Goal: Task Accomplishment & Management: Use online tool/utility

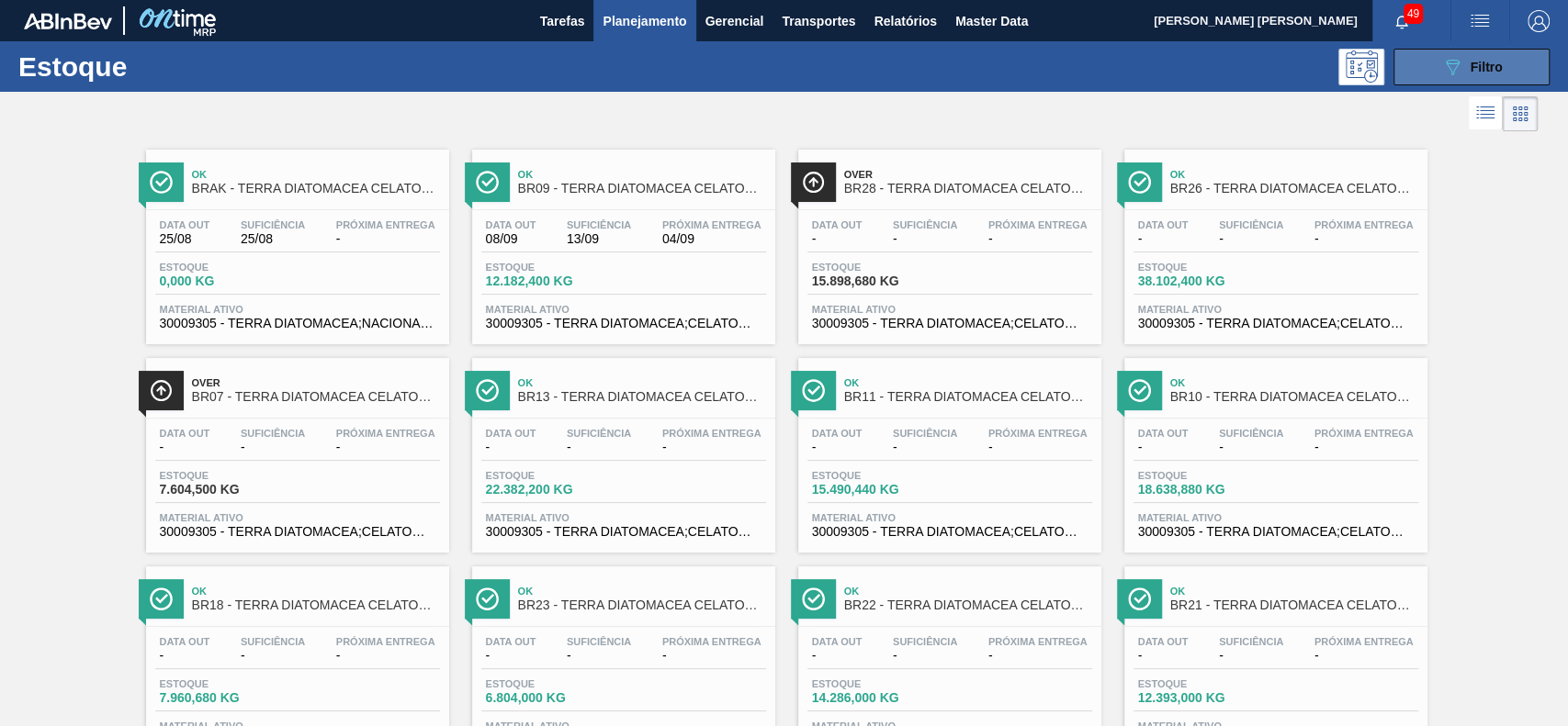
click at [1393, 82] on button "089F7B8B-B2A5-4AFE-B5C0-19BA573D28AC Filtro" at bounding box center [1471, 66] width 157 height 37
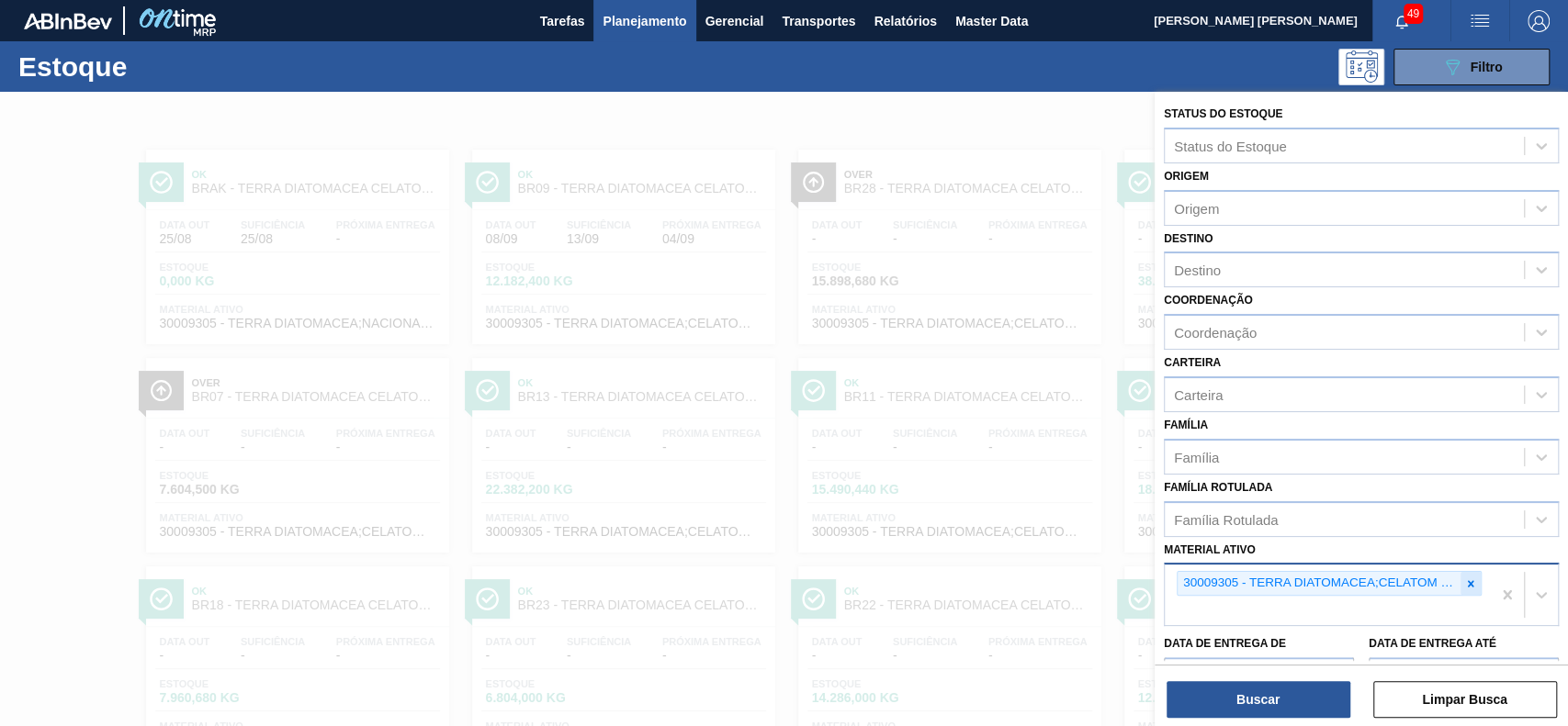
click at [1468, 581] on icon at bounding box center [1471, 583] width 6 height 6
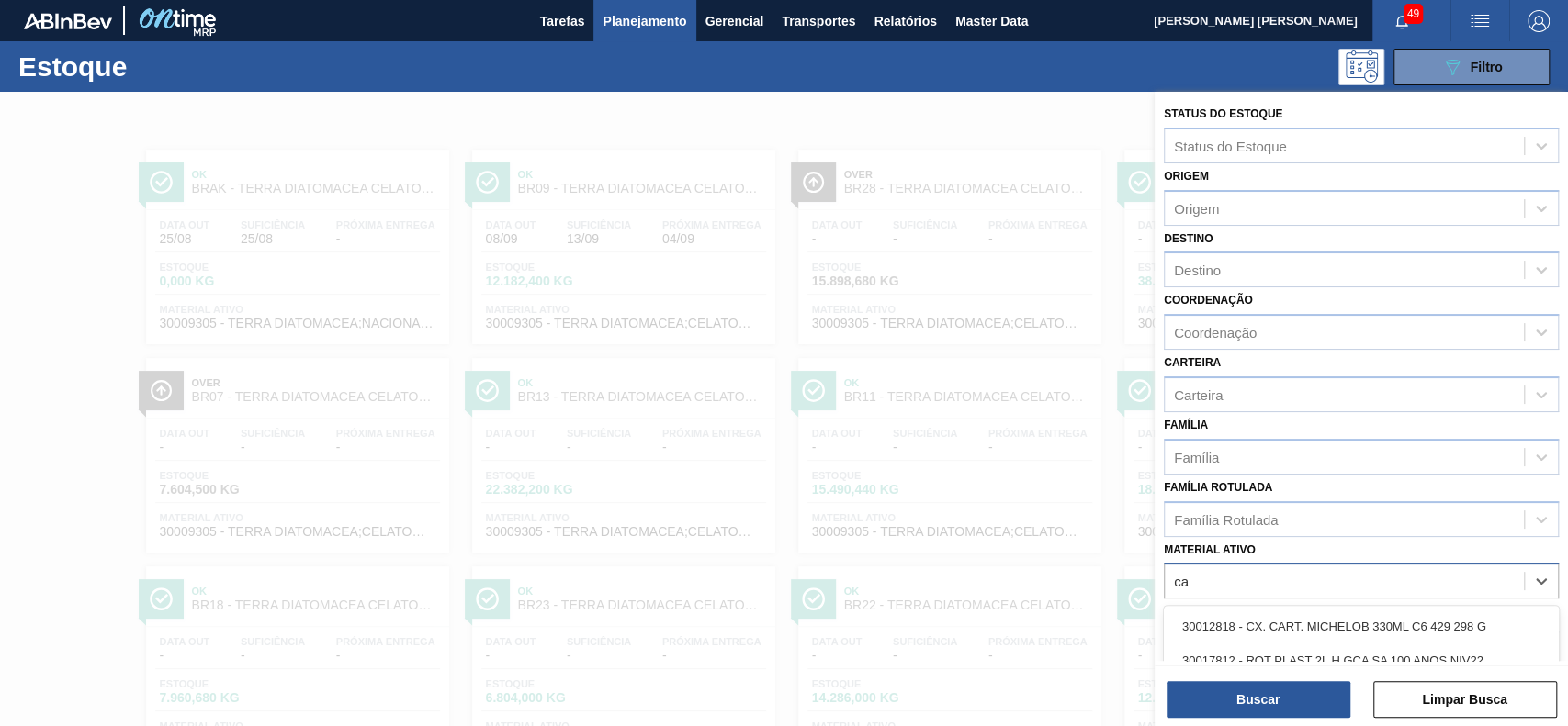
scroll to position [160, 0]
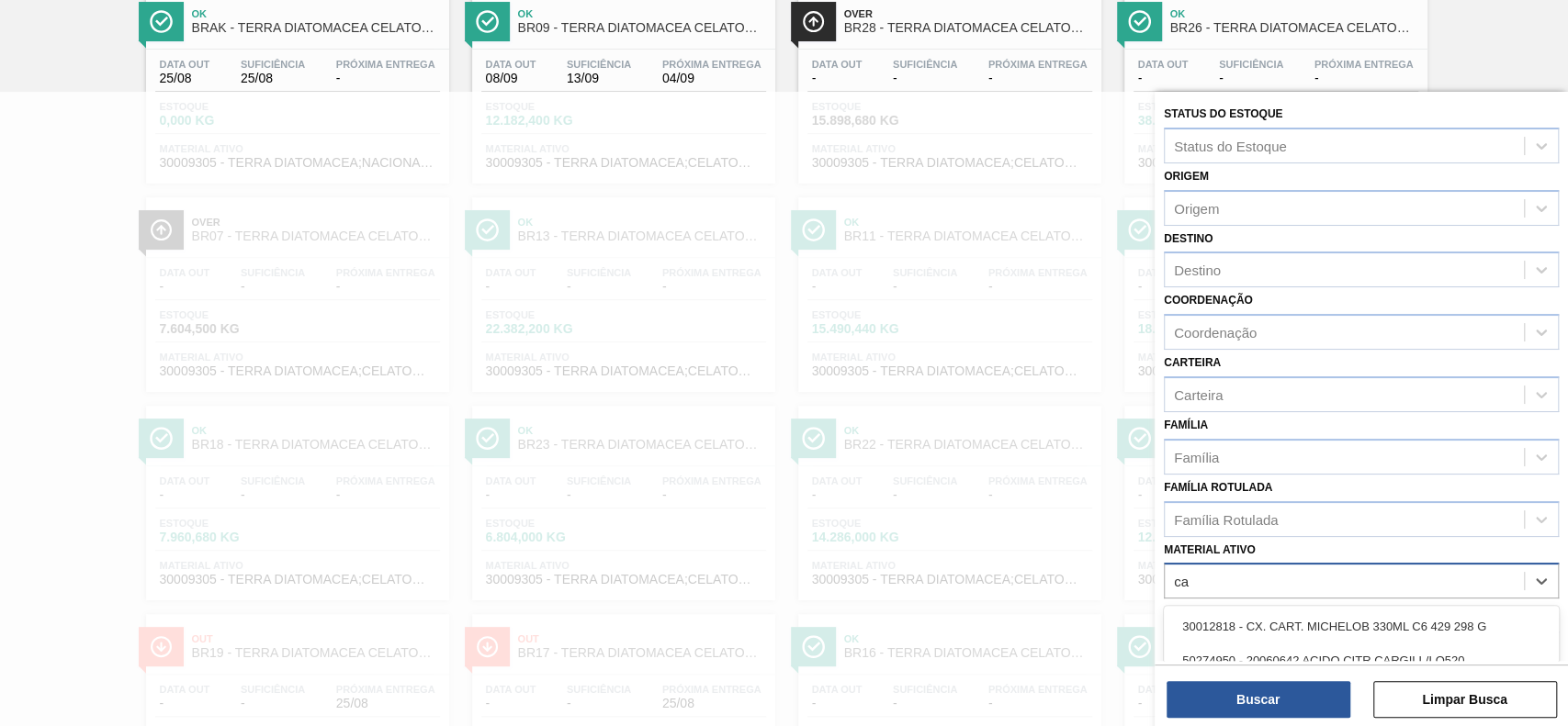
type ativo "c"
type ativo "super"
click at [1316, 652] on div "30003498 - CARVAO;SUPERATIVADO;RFB-SA1;" at bounding box center [1361, 661] width 395 height 34
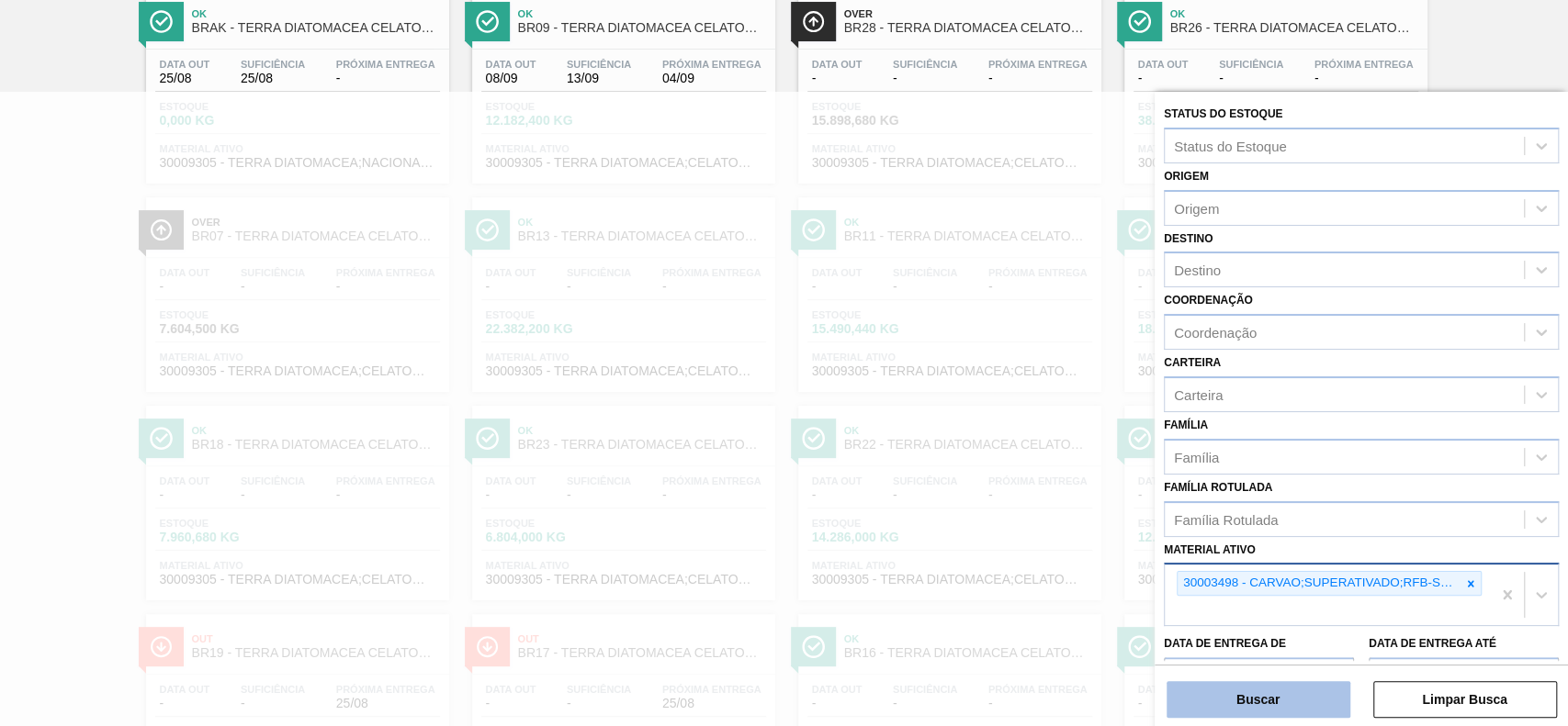
click at [1292, 695] on button "Buscar" at bounding box center [1257, 699] width 183 height 37
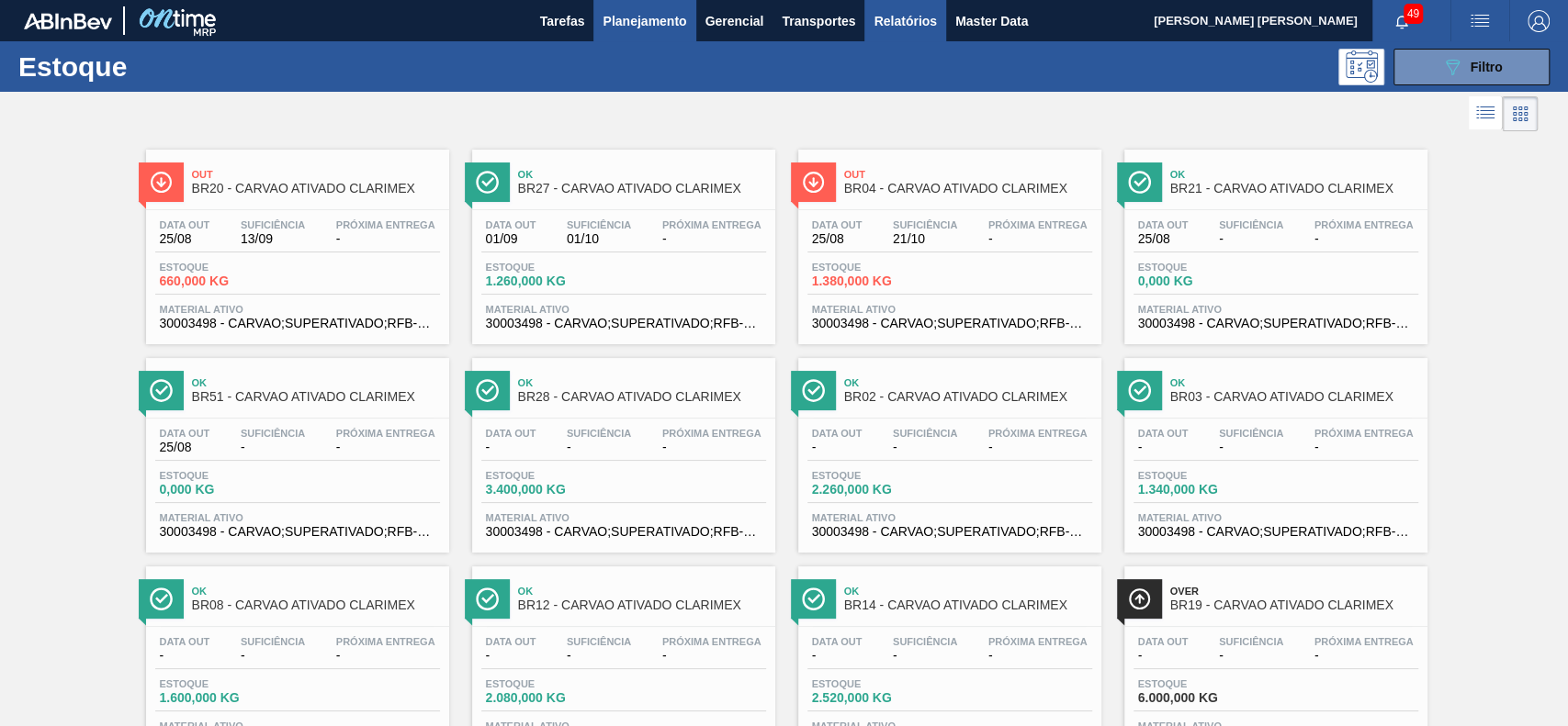
click at [902, 22] on span "Relatórios" at bounding box center [904, 21] width 62 height 22
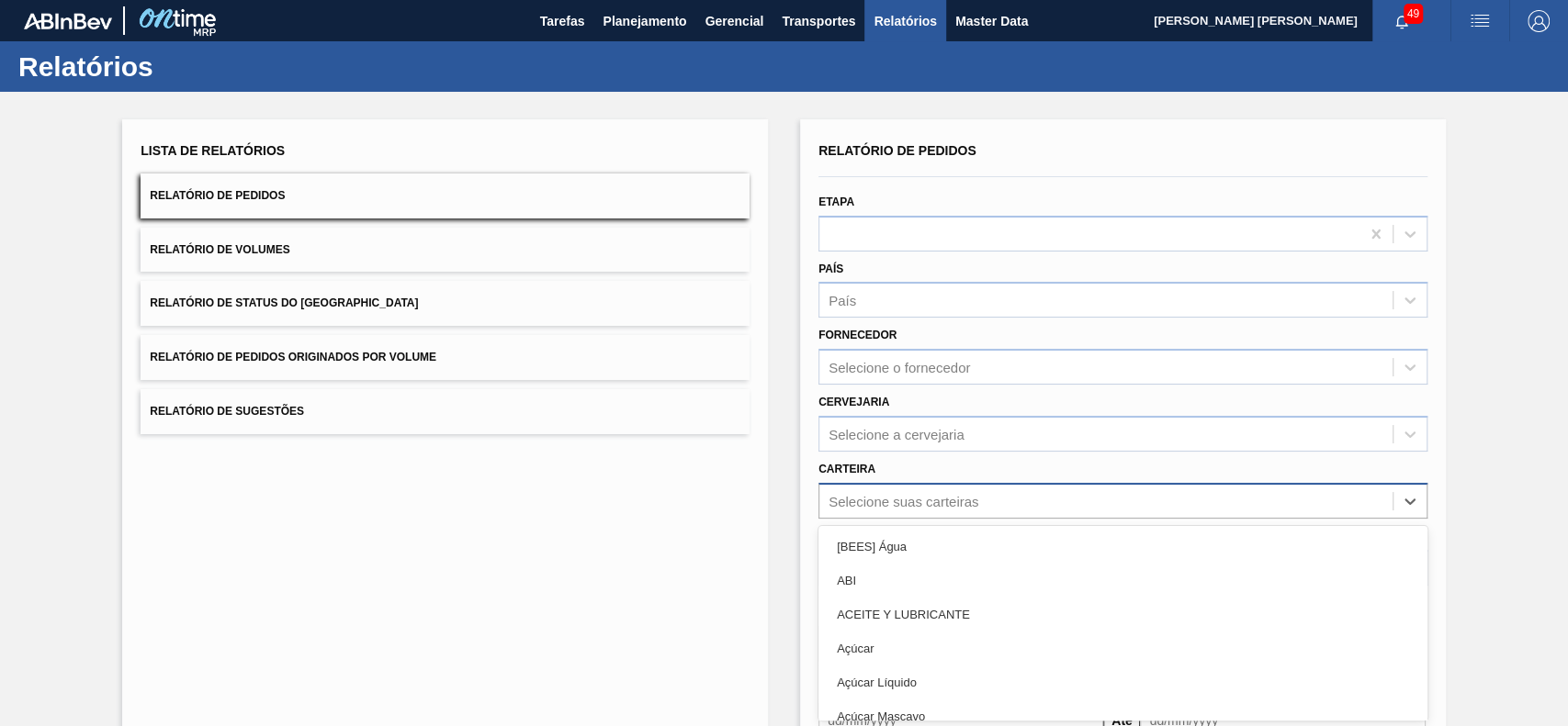
click at [943, 483] on div "option [BEES] Água focused, 1 of 101. 101 results available. Use Up and Down to…" at bounding box center [1122, 501] width 609 height 36
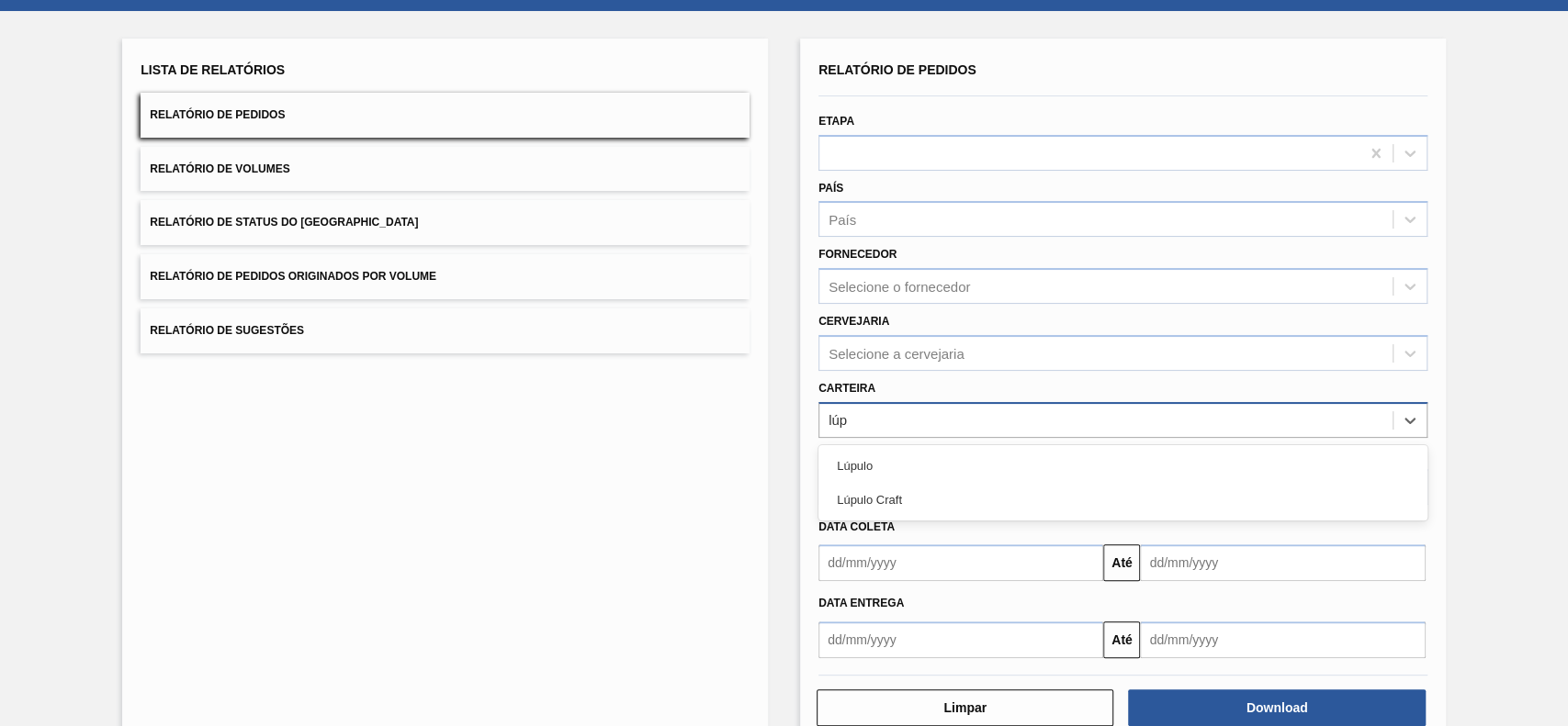
type input "lúpu"
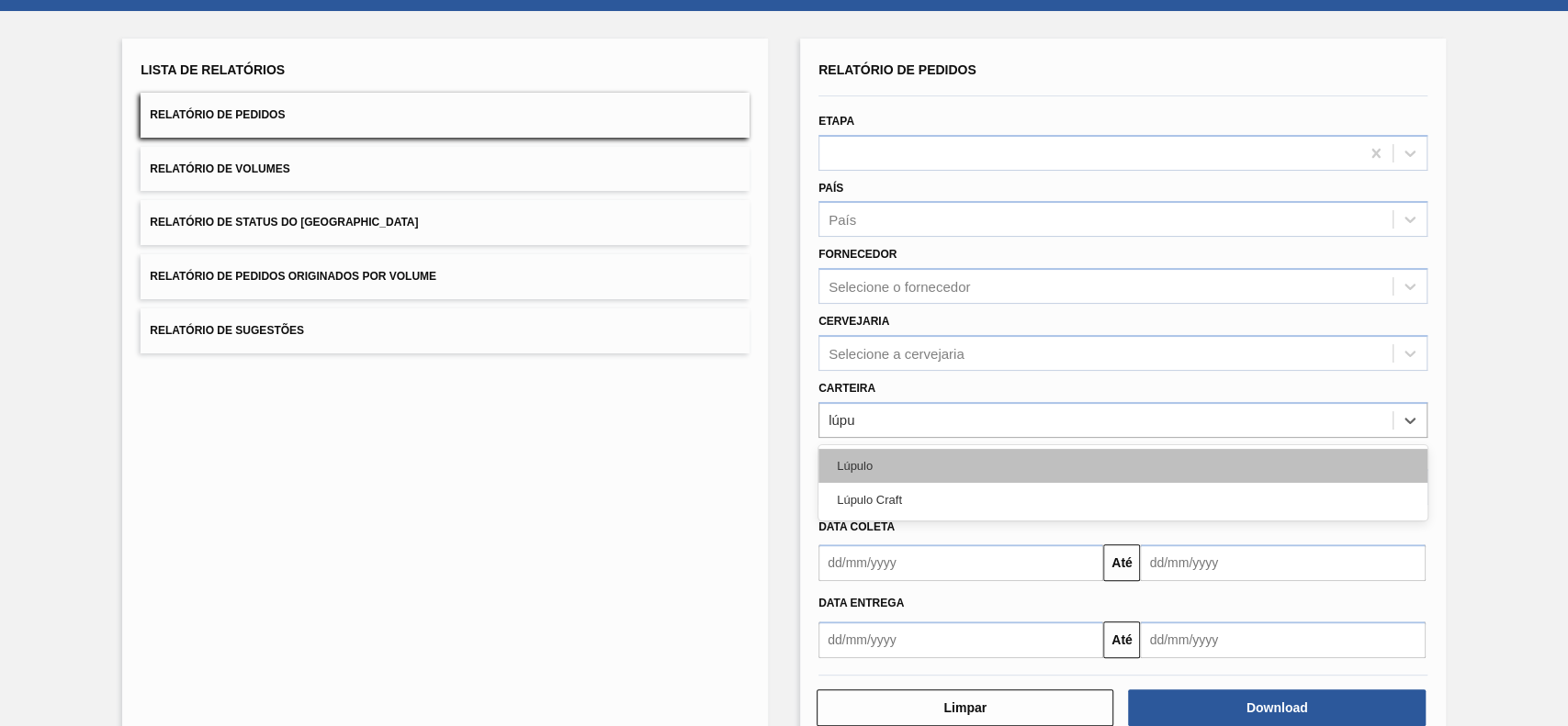
click at [949, 449] on div "Lúpulo" at bounding box center [1122, 466] width 609 height 34
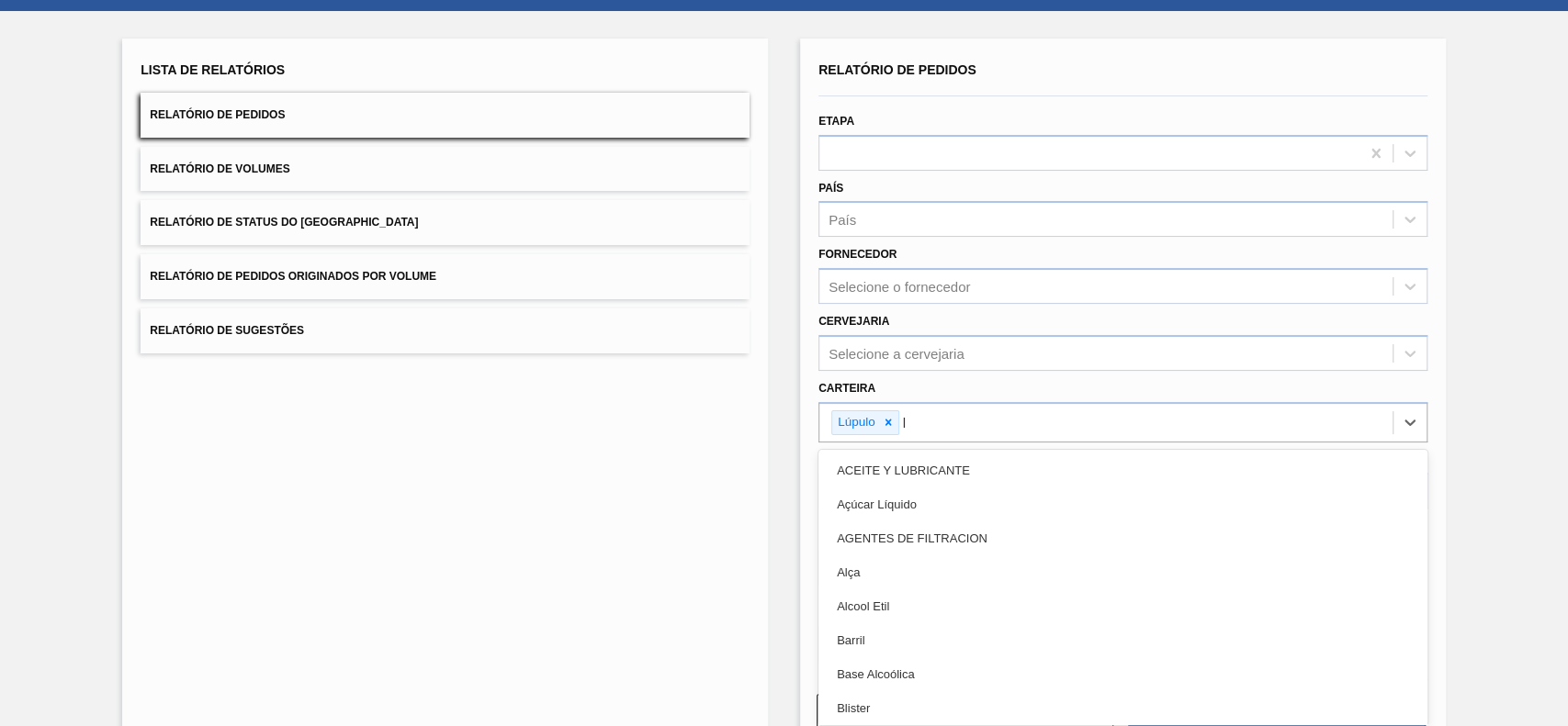
type input "lú"
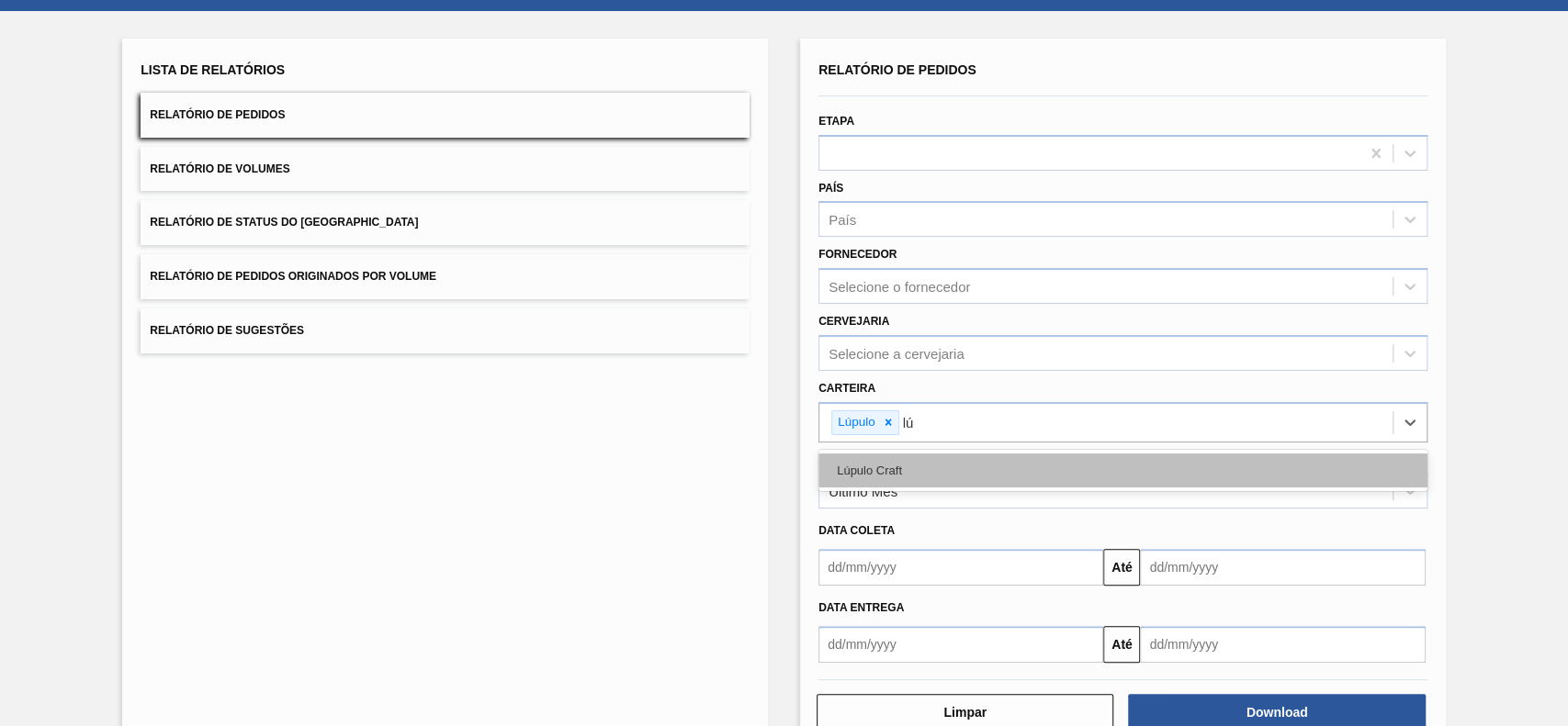
click at [962, 464] on div "Lúpulo Craft" at bounding box center [1122, 470] width 609 height 34
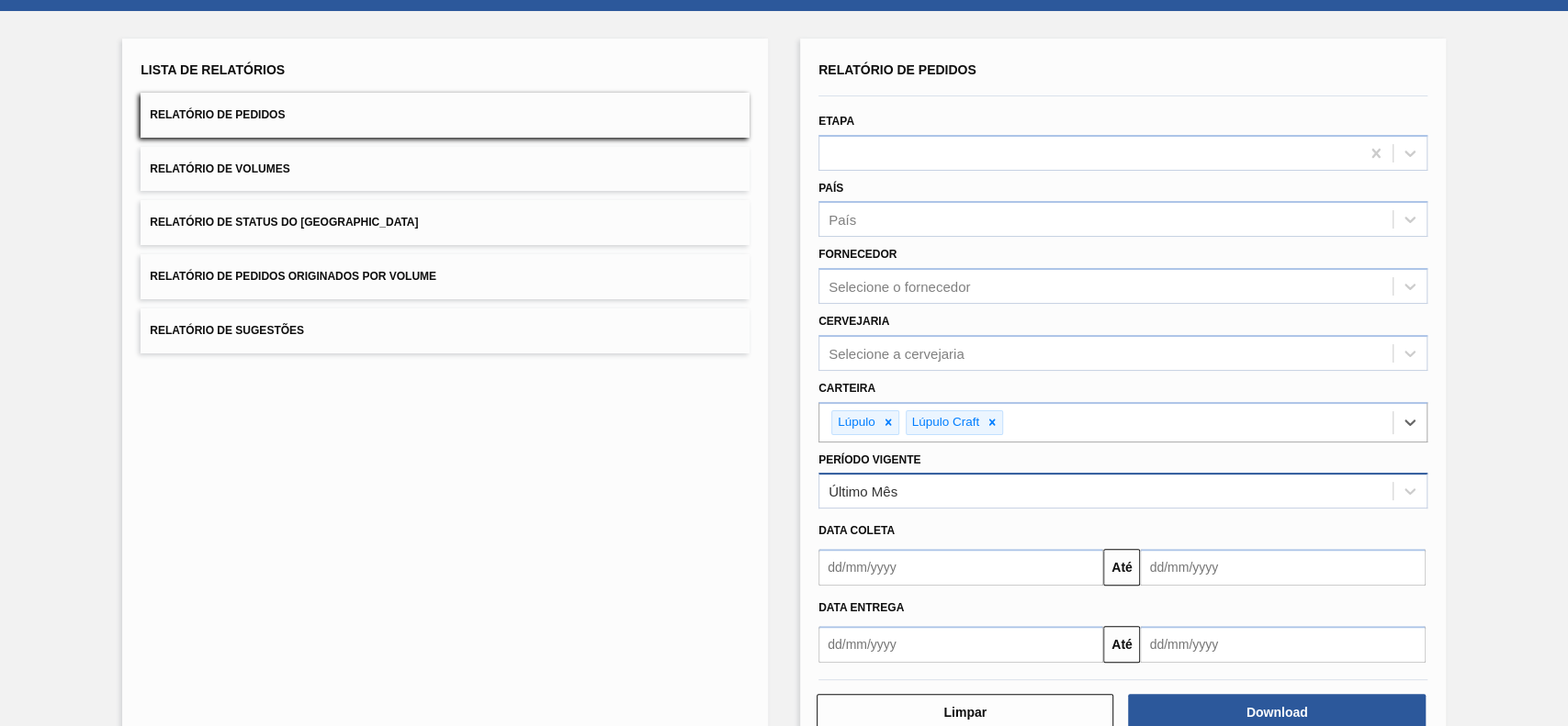
click at [859, 503] on div "Último Mês" at bounding box center [1105, 491] width 574 height 27
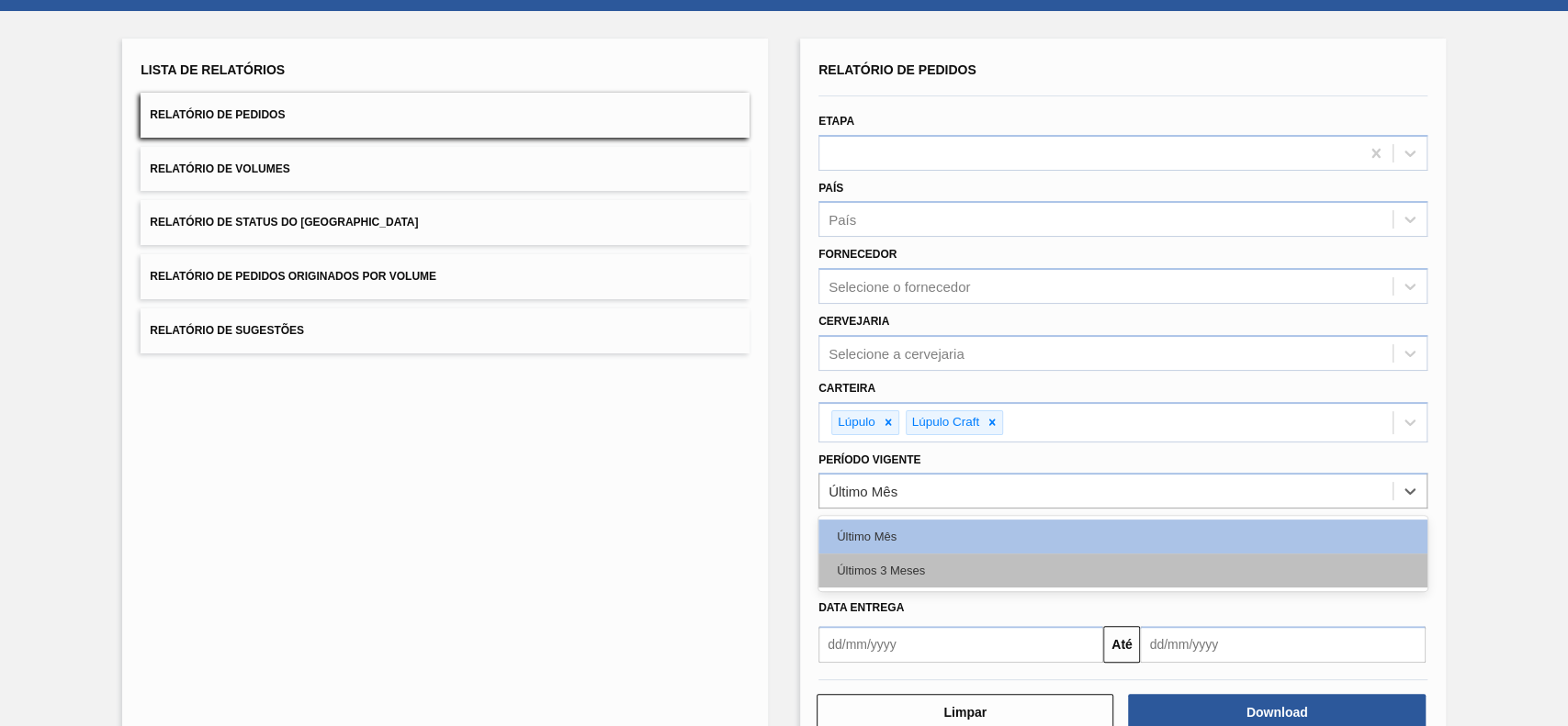
click at [907, 582] on div "Últimos 3 Meses" at bounding box center [1122, 570] width 609 height 34
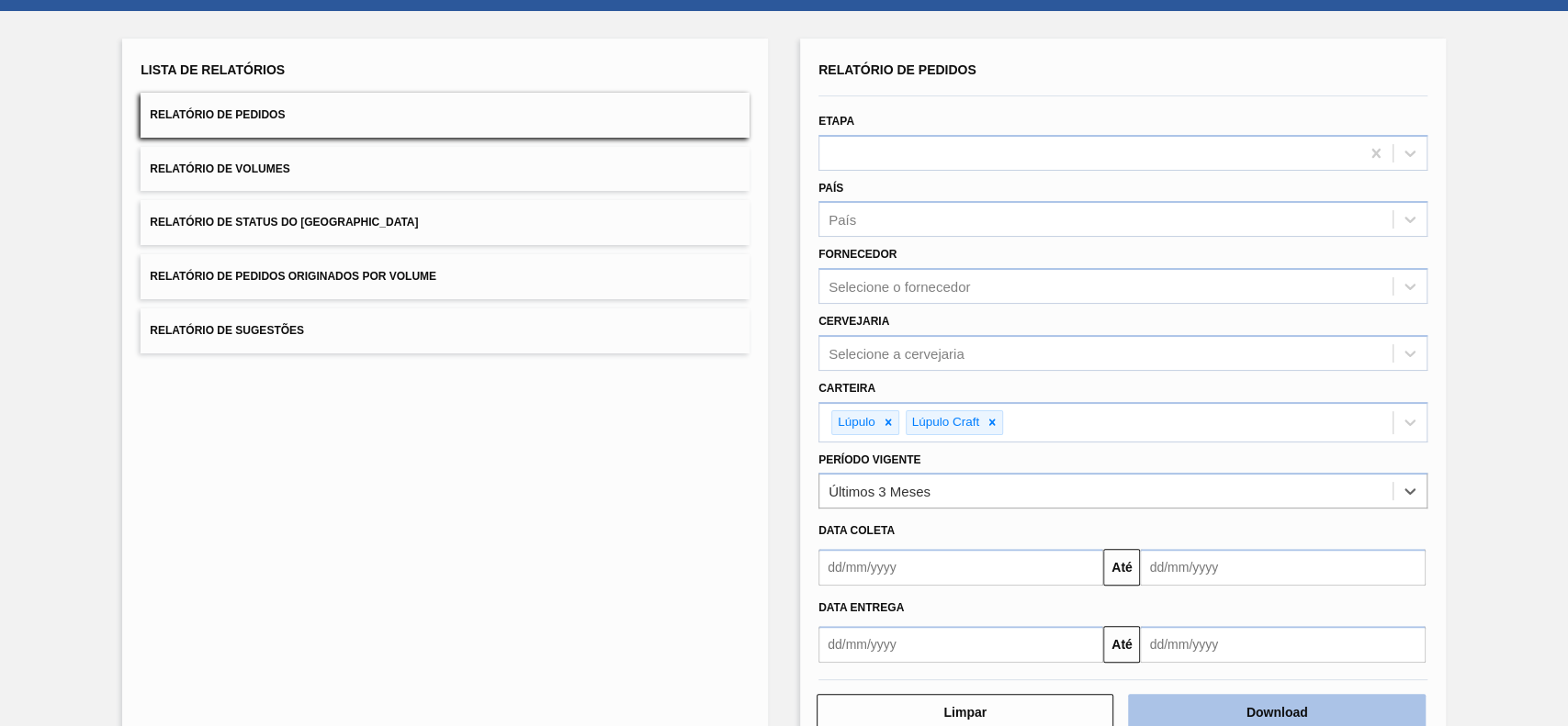
click at [1221, 711] on button "Download" at bounding box center [1276, 712] width 296 height 37
click at [397, 224] on button "Relatório de Status do [GEOGRAPHIC_DATA]" at bounding box center [445, 222] width 609 height 45
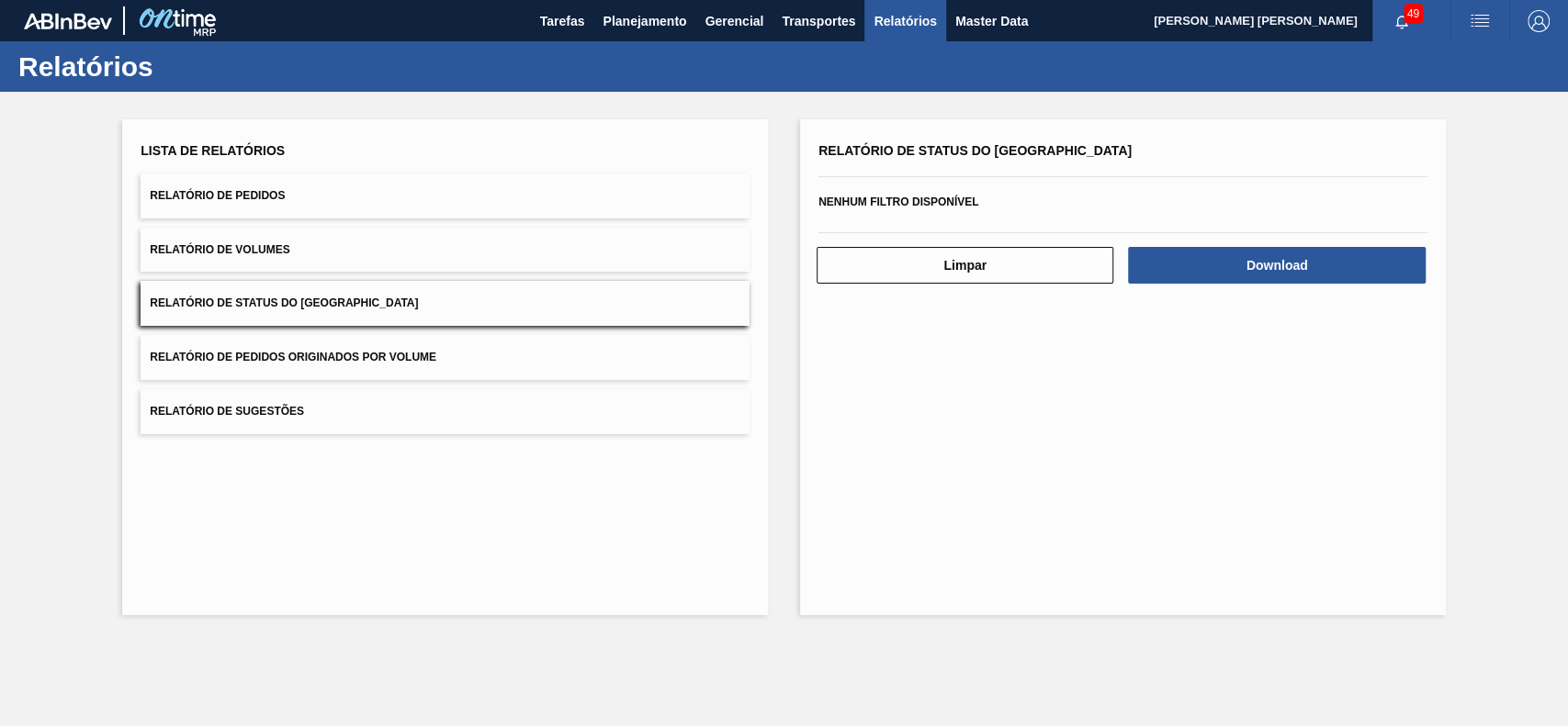
scroll to position [0, 0]
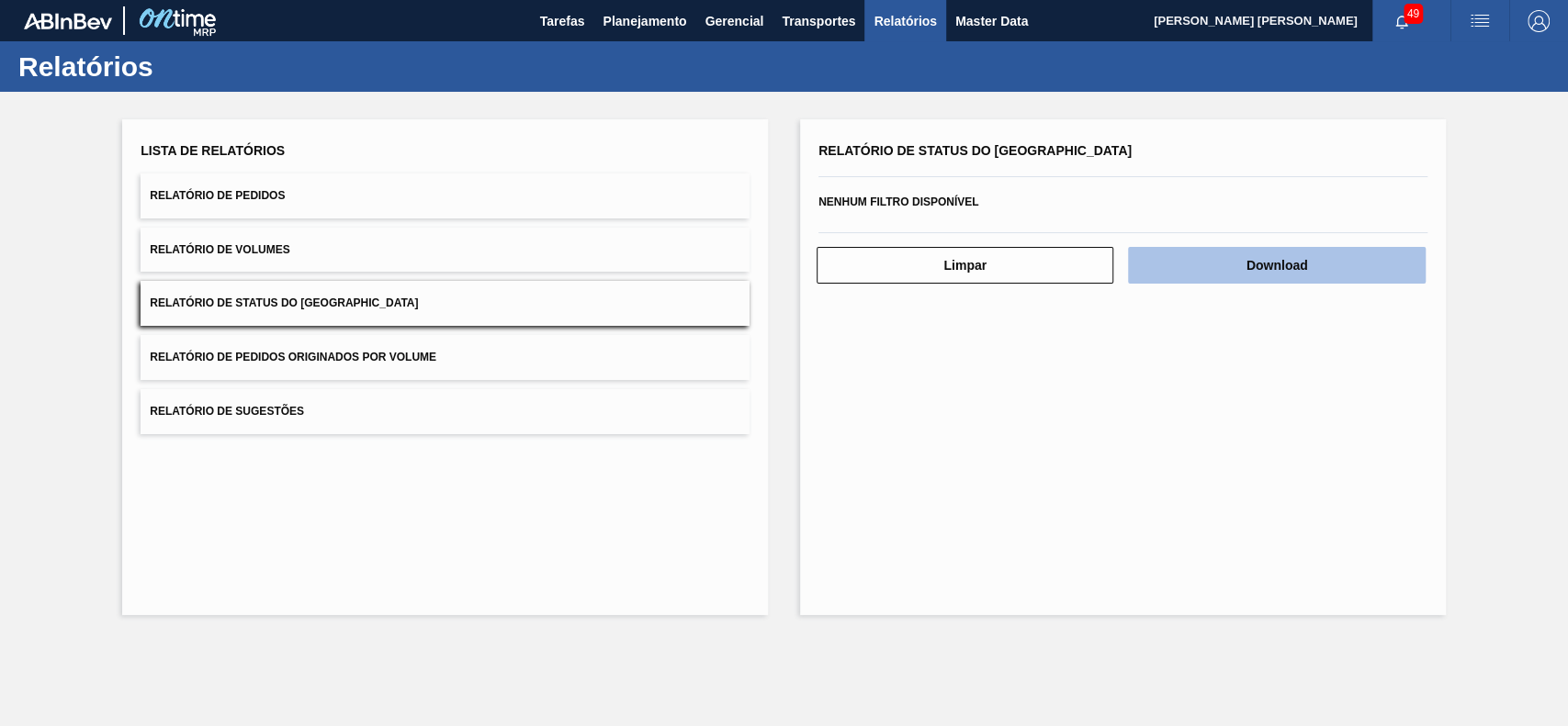
click at [1212, 275] on button "Download" at bounding box center [1276, 264] width 296 height 37
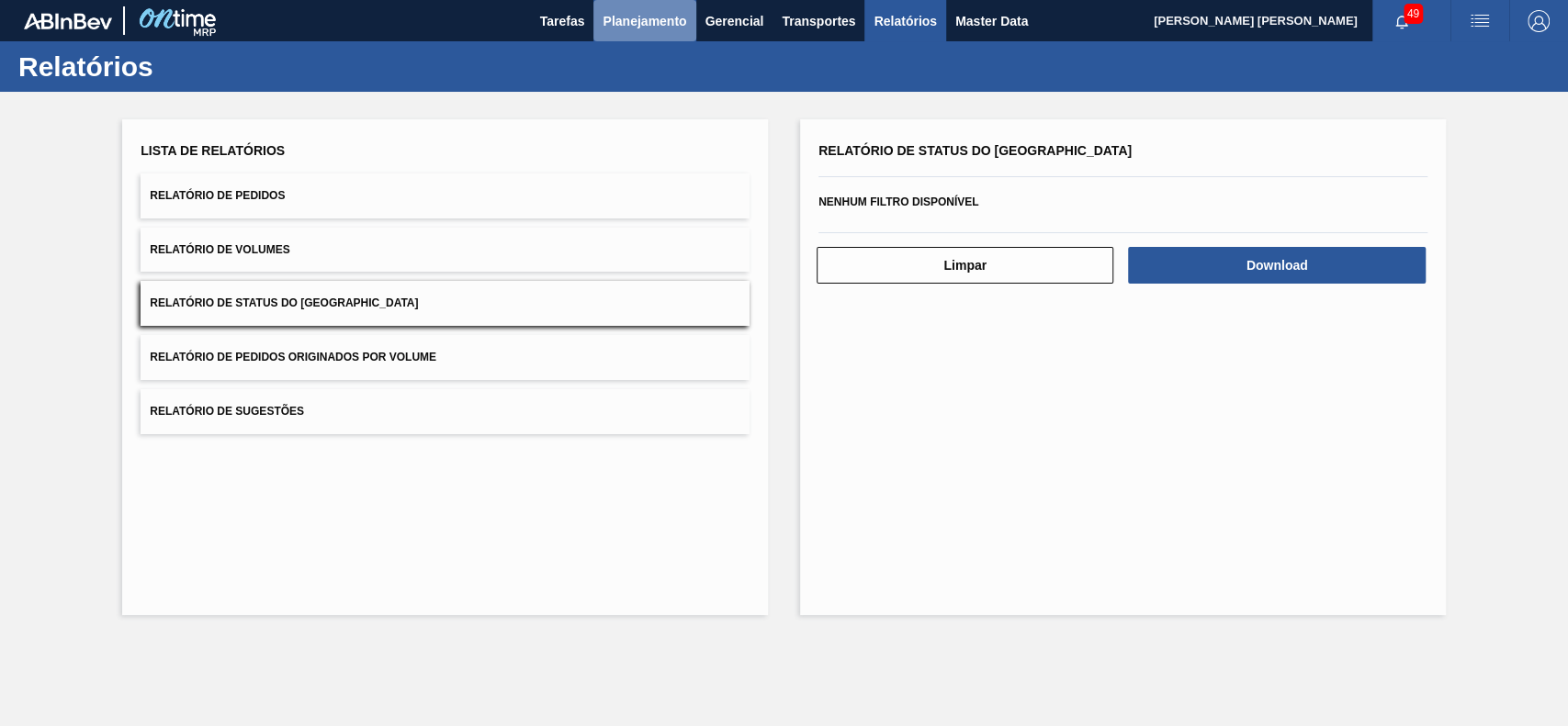
click at [612, 2] on button "Planejamento" at bounding box center [644, 21] width 102 height 42
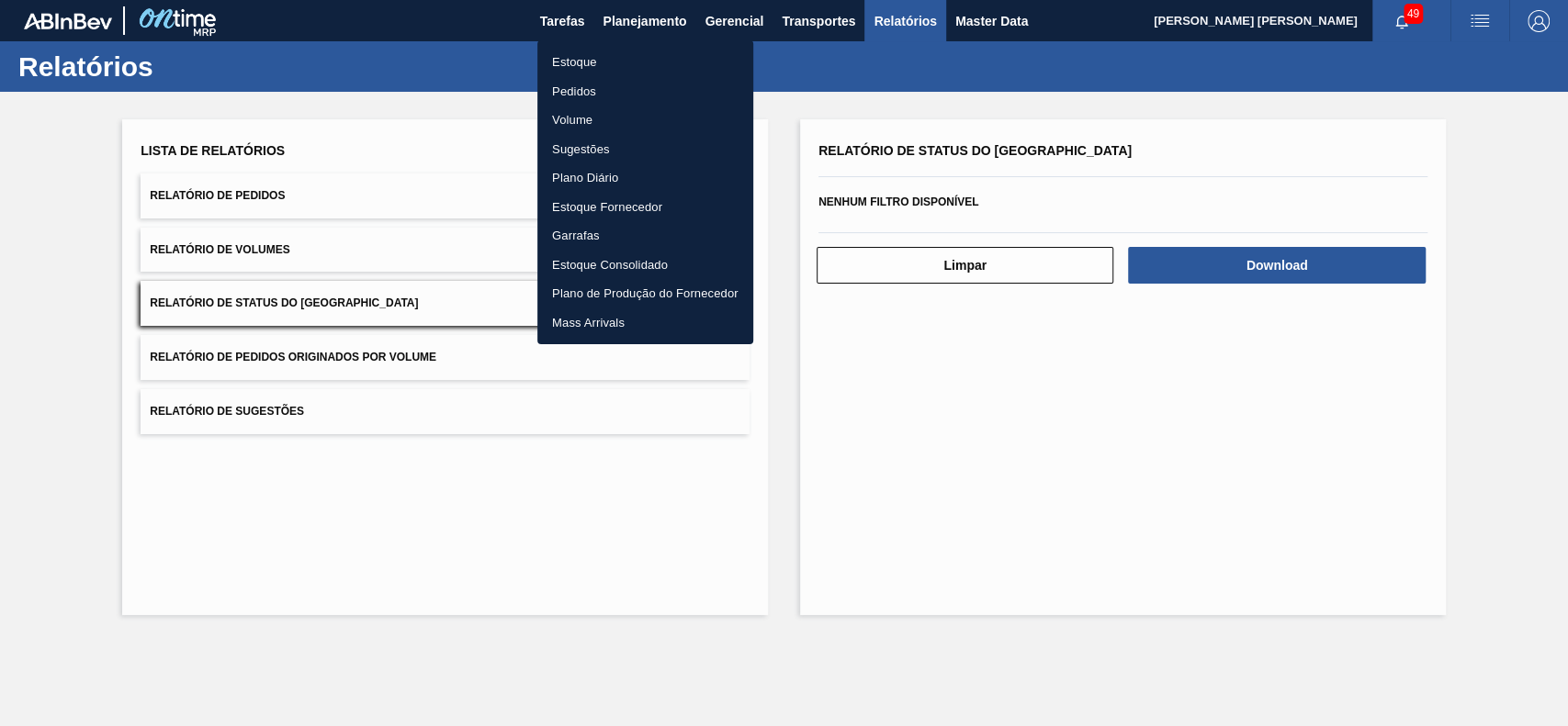
click at [626, 69] on li "Estoque" at bounding box center [645, 62] width 216 height 30
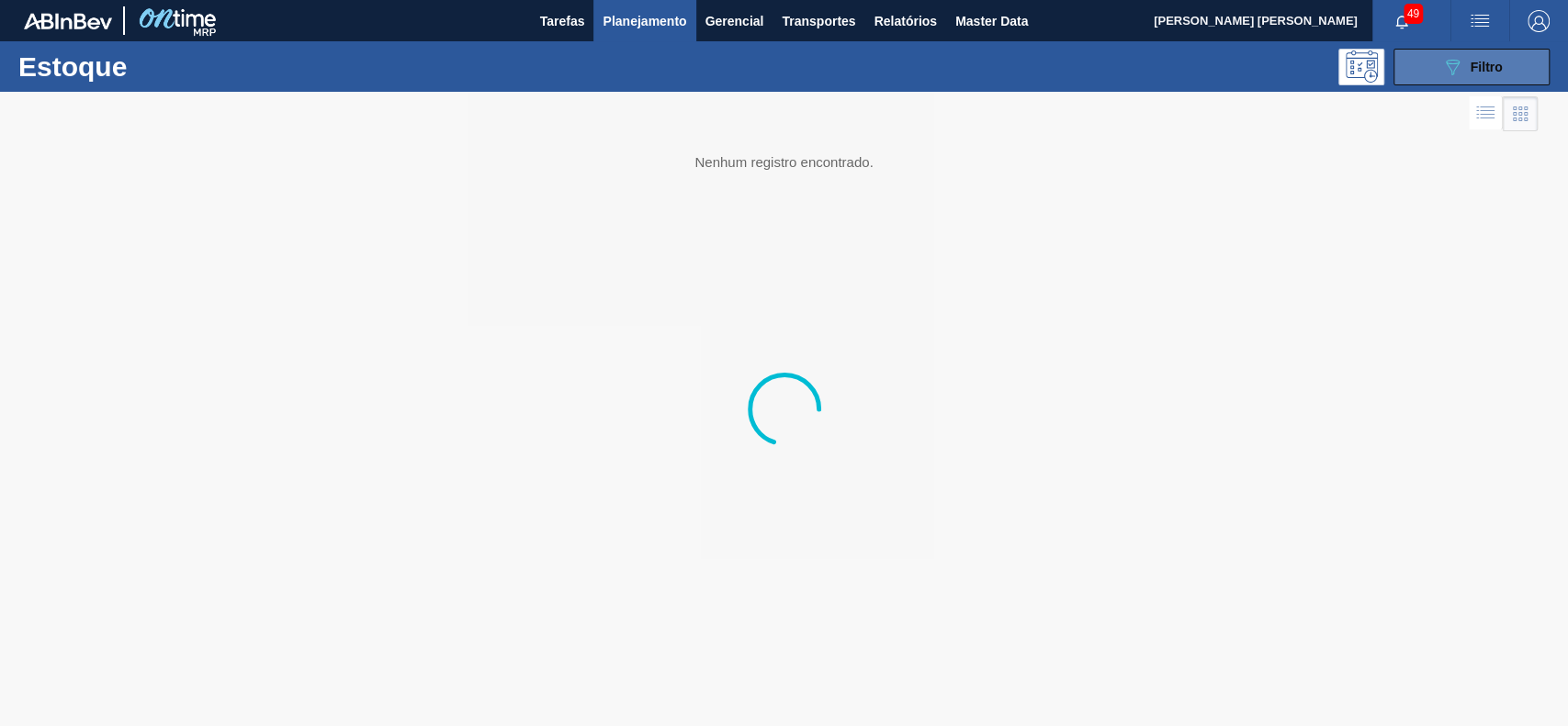
click at [1462, 81] on button "089F7B8B-B2A5-4AFE-B5C0-19BA573D28AC Filtro" at bounding box center [1471, 66] width 157 height 37
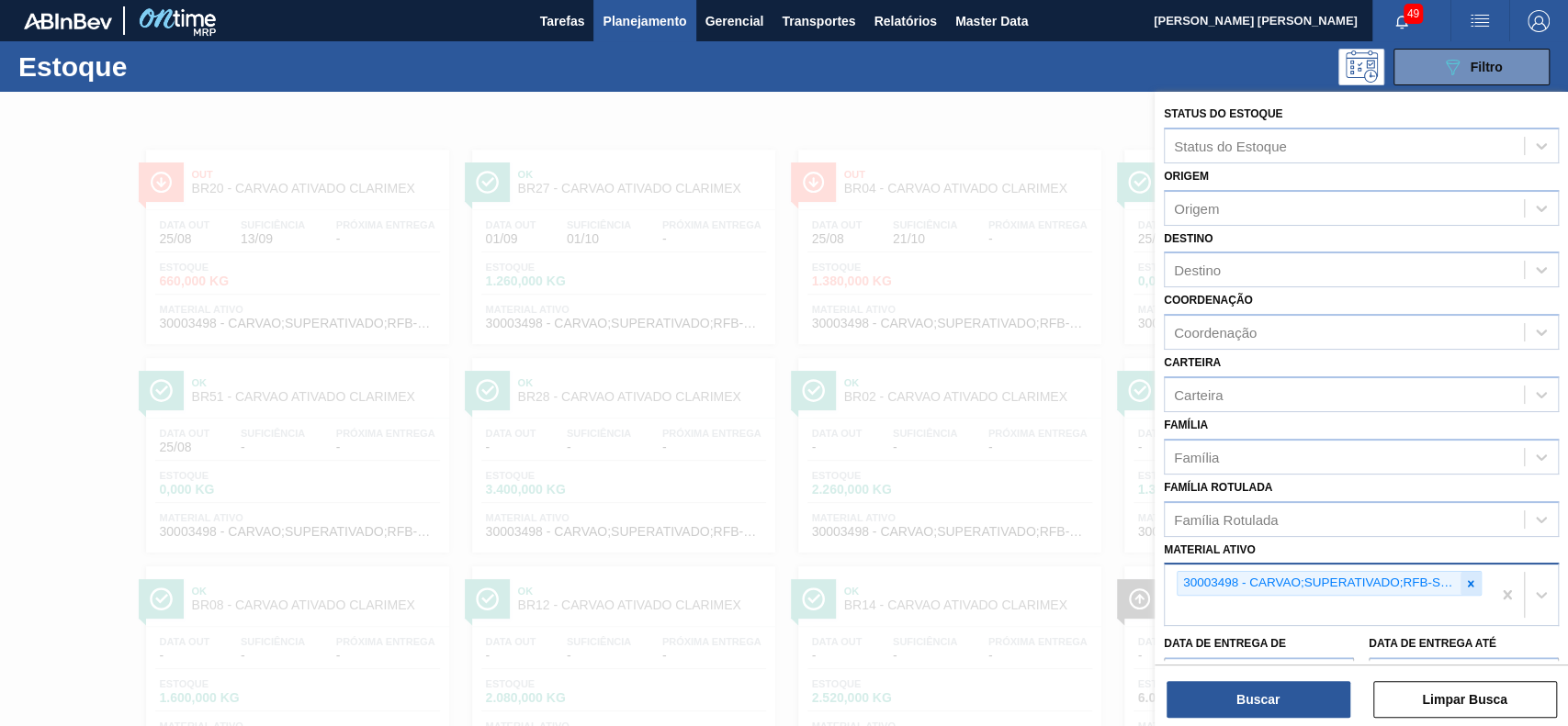
click at [1466, 577] on icon at bounding box center [1470, 583] width 13 height 13
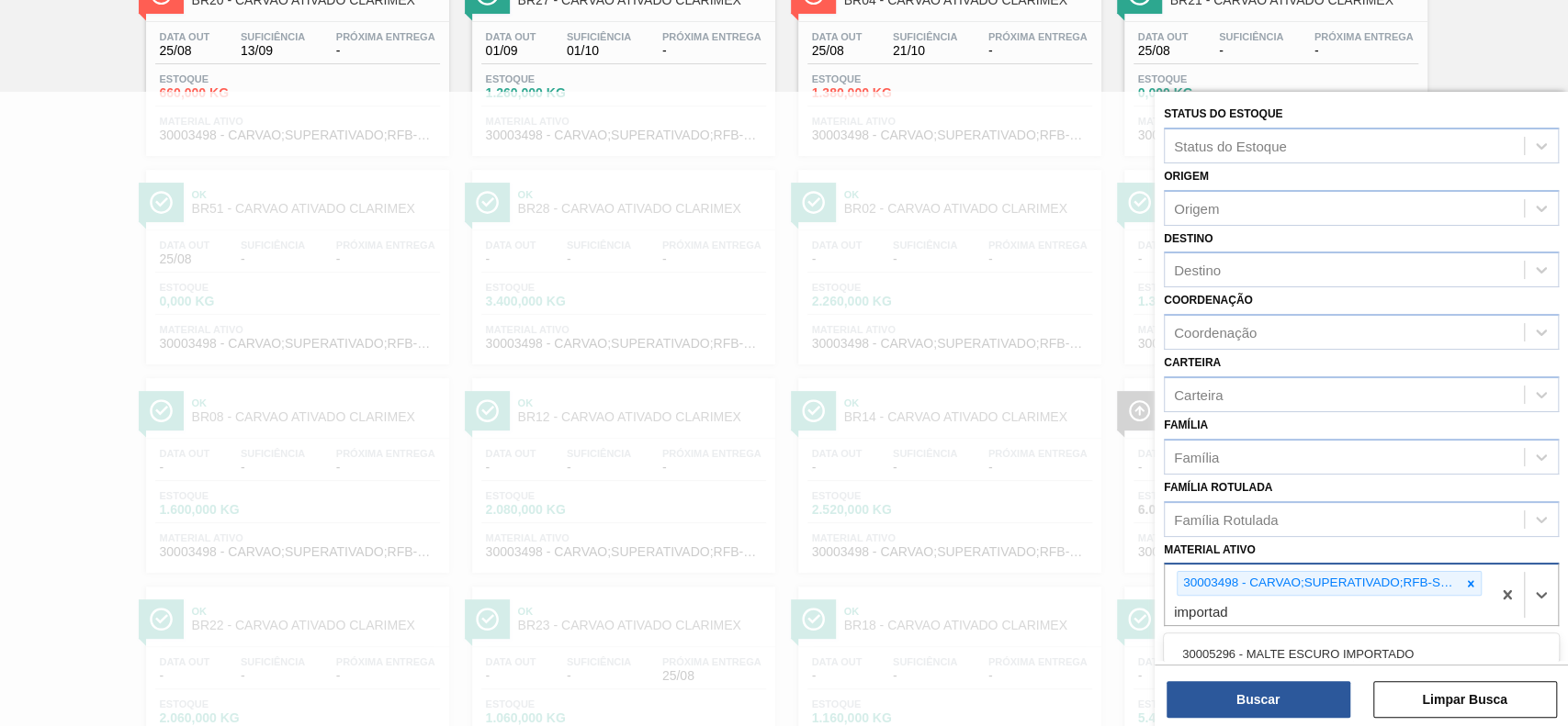
type ativo "importada"
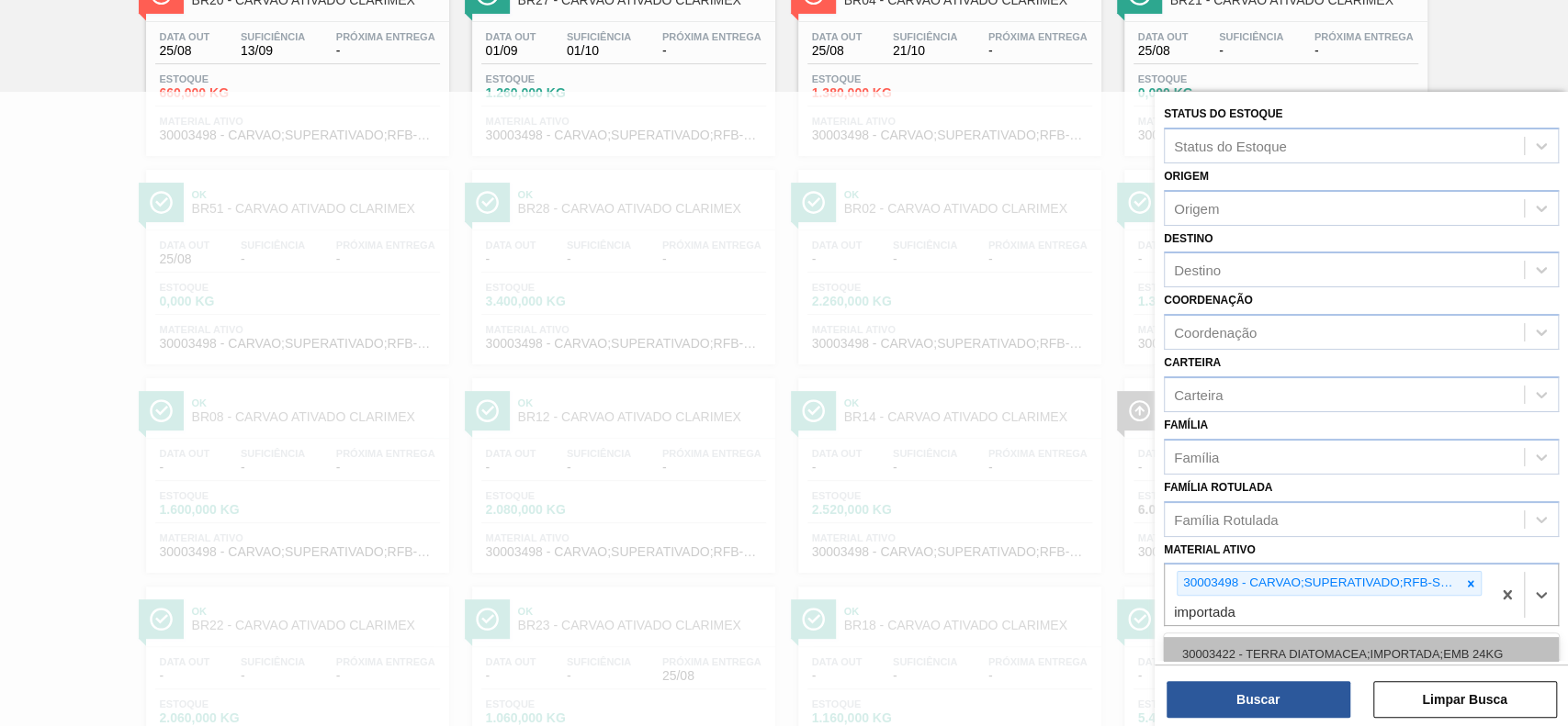
click at [1475, 650] on div "30003422 - TERRA DIATOMACEA;IMPORTADA;EMB 24KG" at bounding box center [1361, 654] width 395 height 34
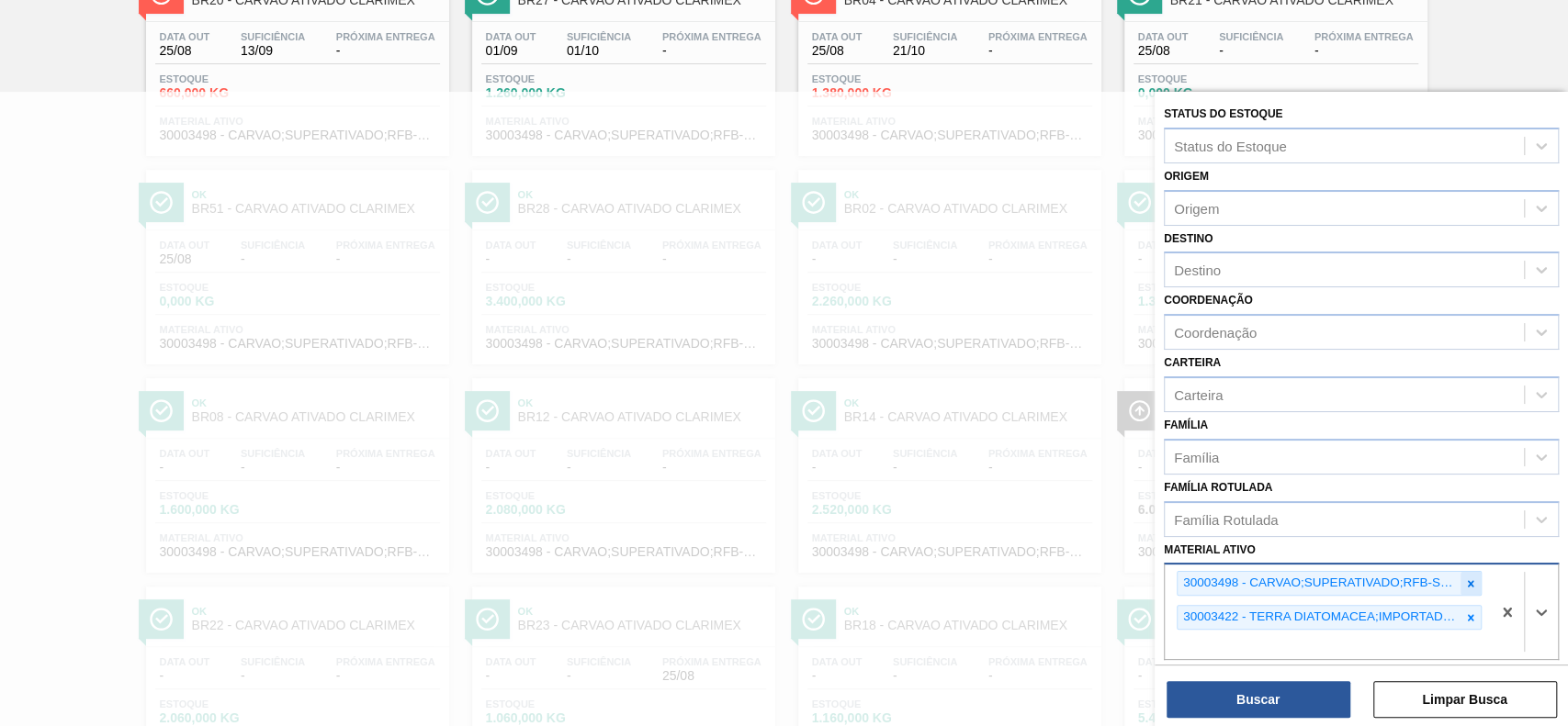
click at [1460, 579] on div at bounding box center [1470, 583] width 20 height 23
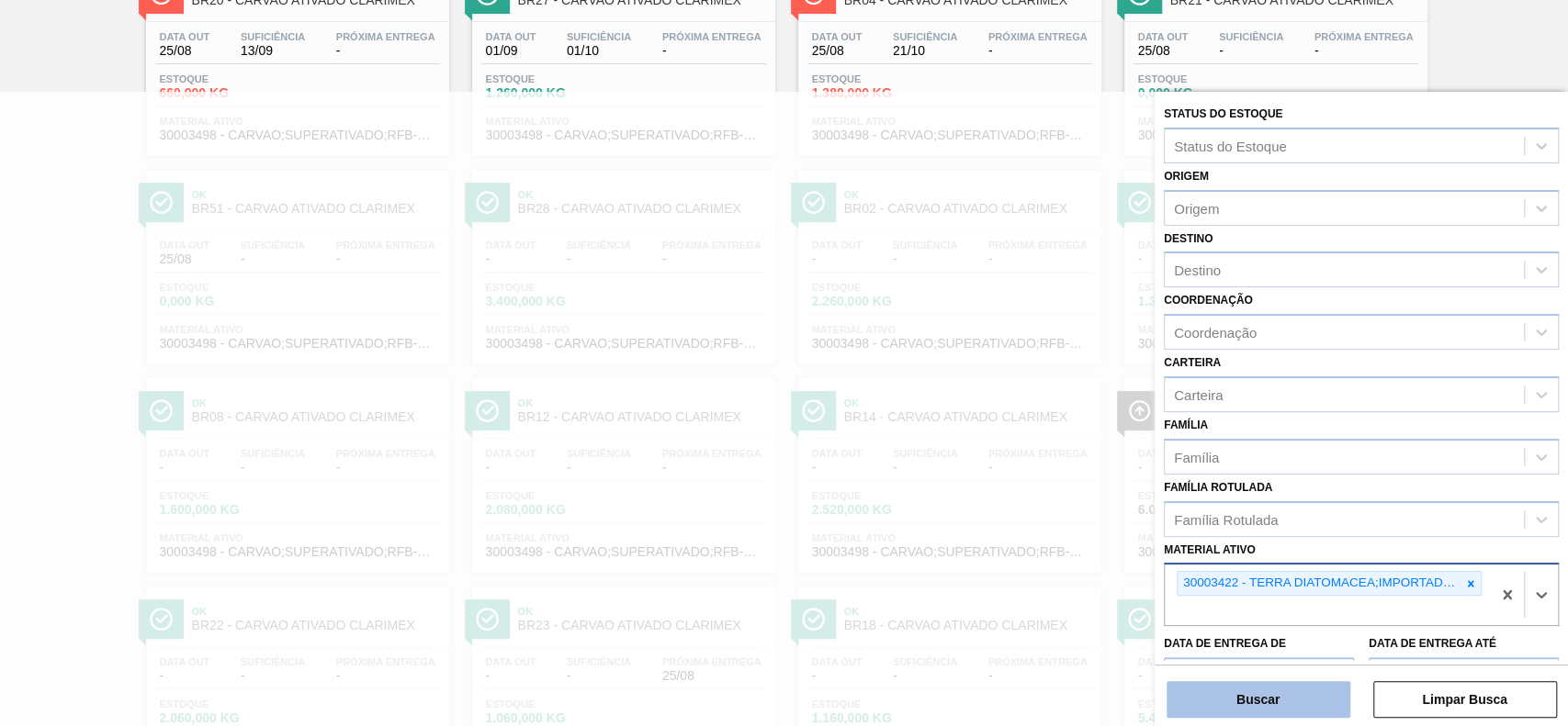
click at [1321, 681] on button "Buscar" at bounding box center [1257, 699] width 183 height 37
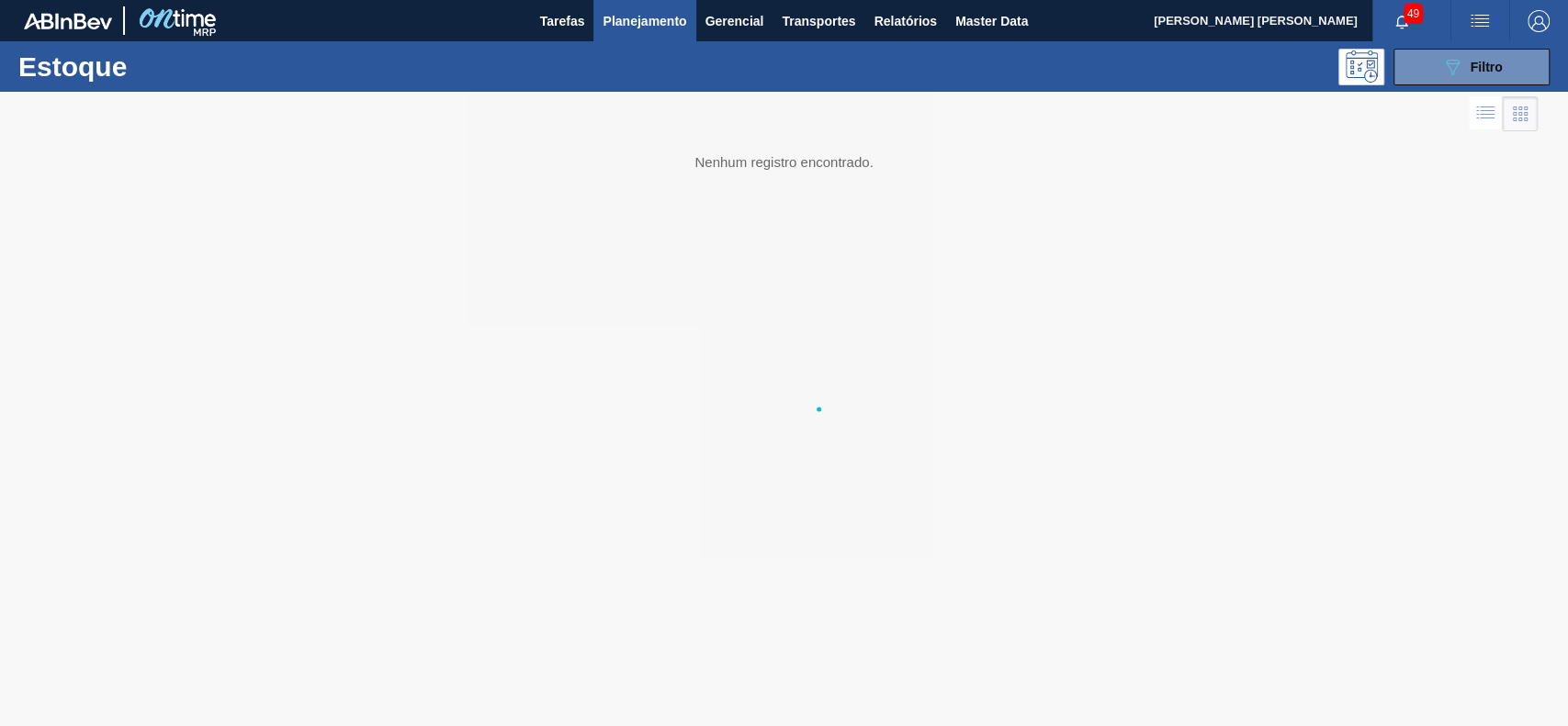
scroll to position [0, 0]
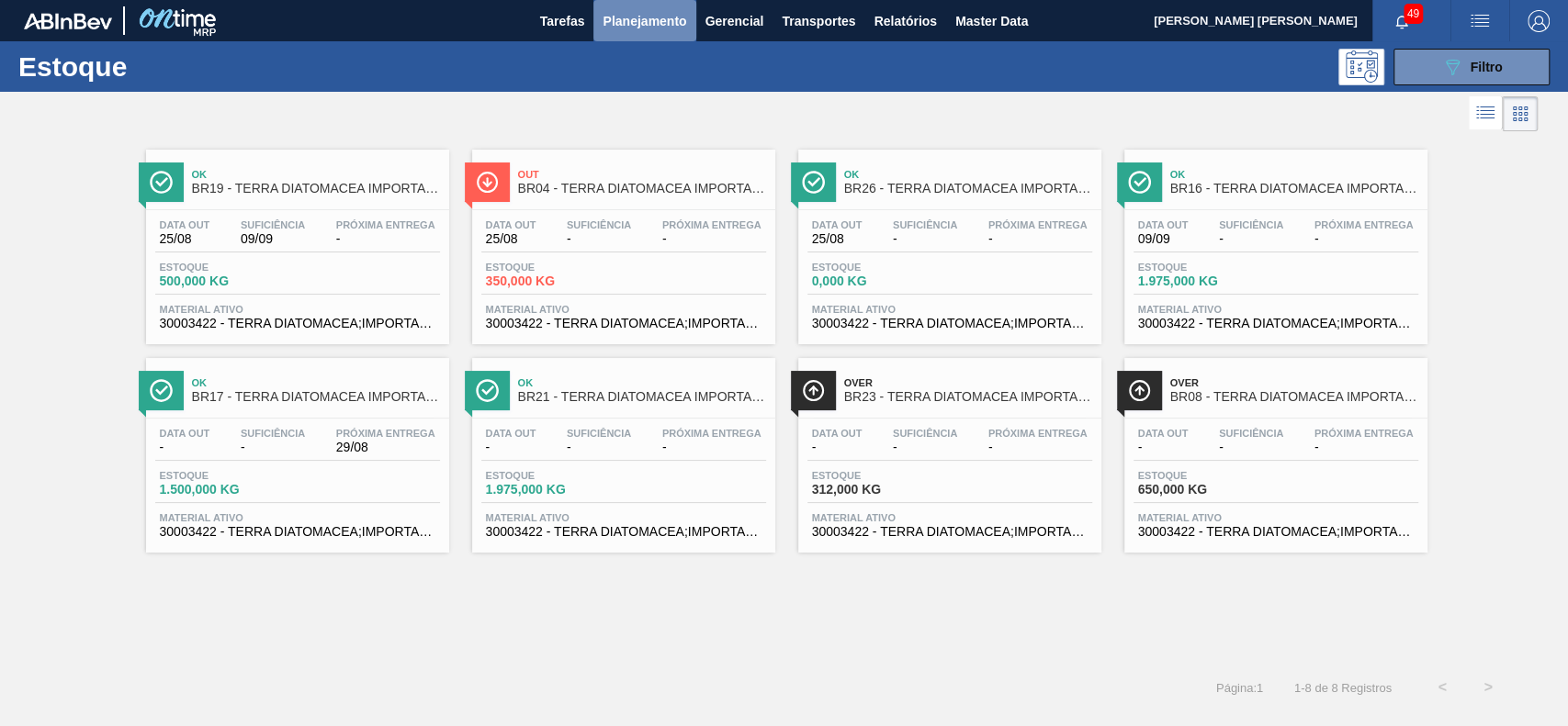
click at [668, 19] on span "Planejamento" at bounding box center [644, 21] width 83 height 22
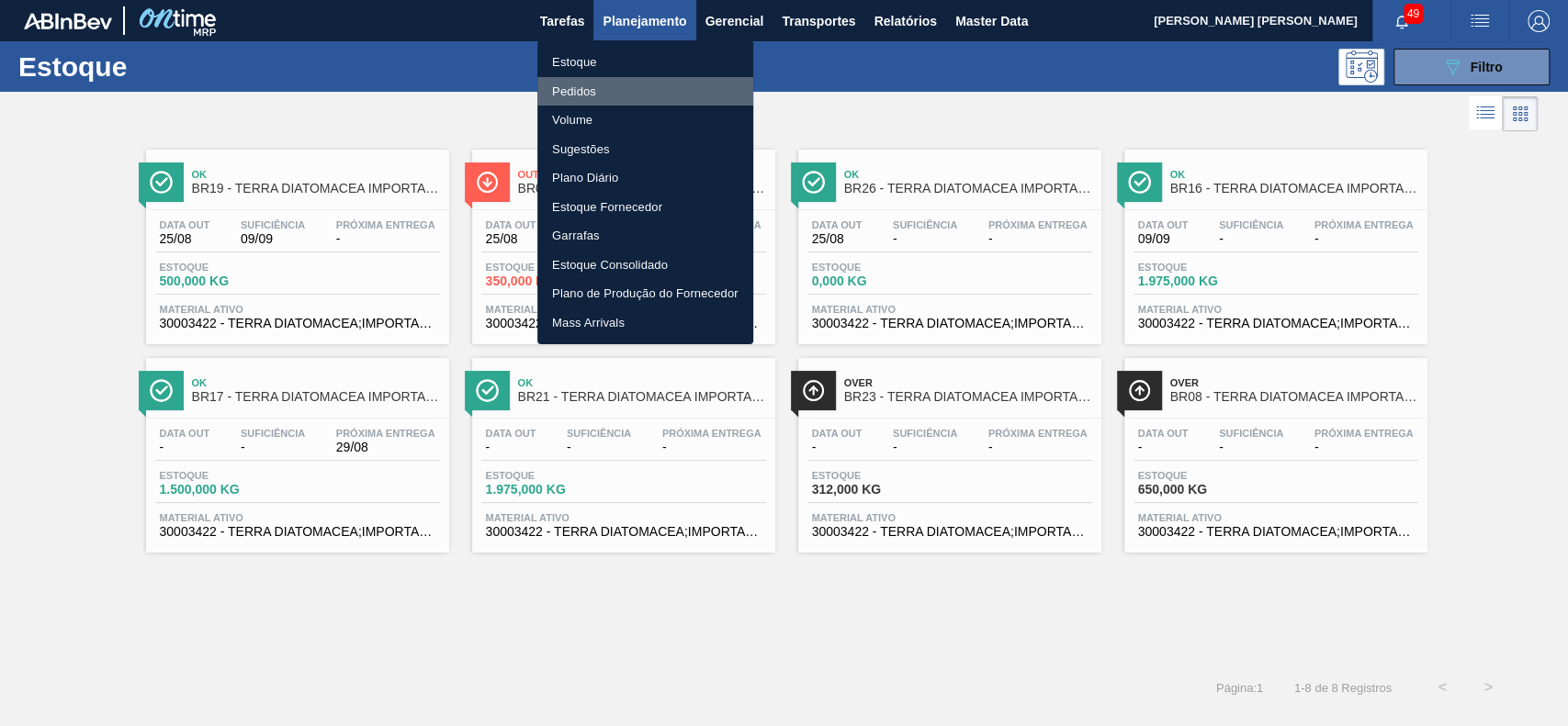
click at [639, 84] on li "Pedidos" at bounding box center [645, 92] width 216 height 30
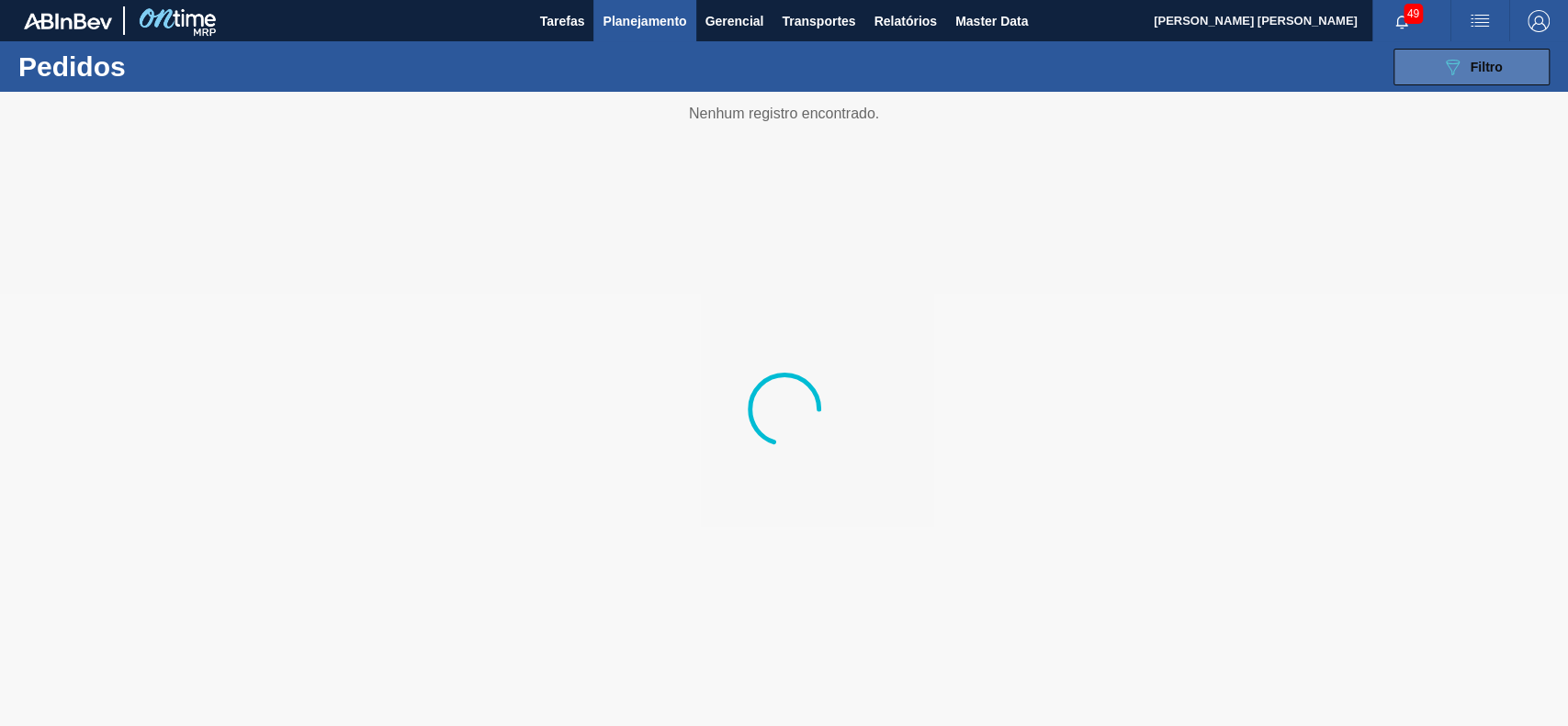
click at [1442, 62] on icon "089F7B8B-B2A5-4AFE-B5C0-19BA573D28AC" at bounding box center [1452, 67] width 22 height 22
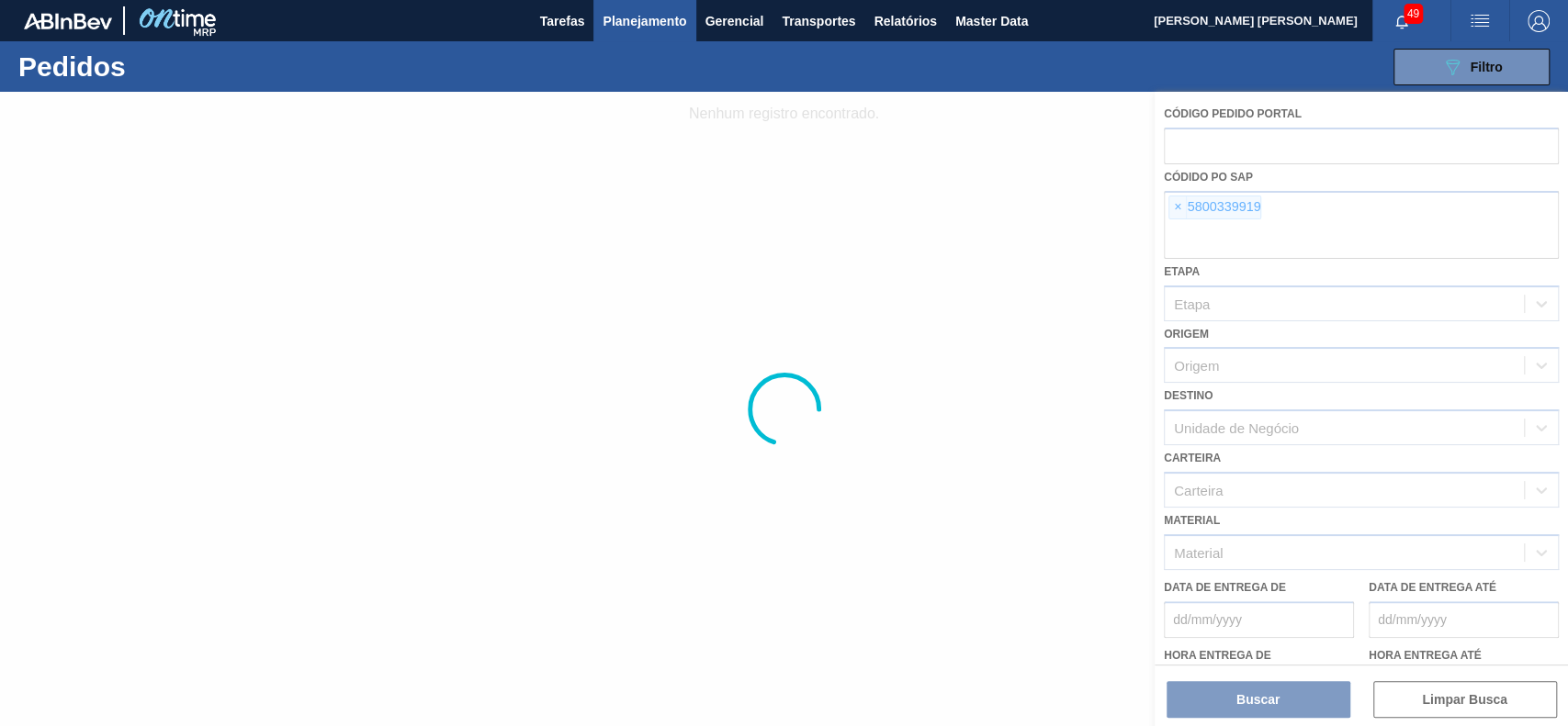
click at [1179, 208] on div at bounding box center [784, 409] width 1568 height 635
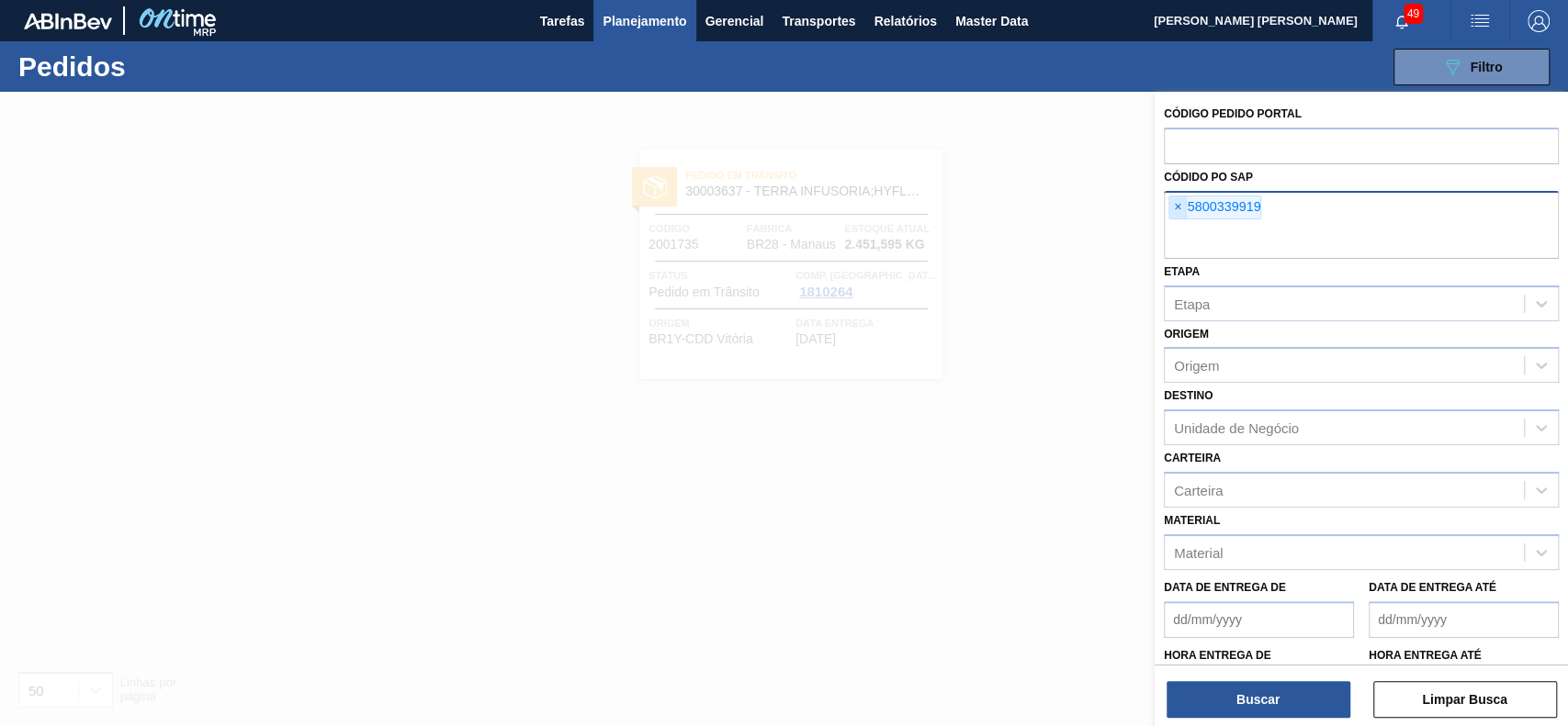
click at [1176, 203] on span "×" at bounding box center [1178, 207] width 18 height 22
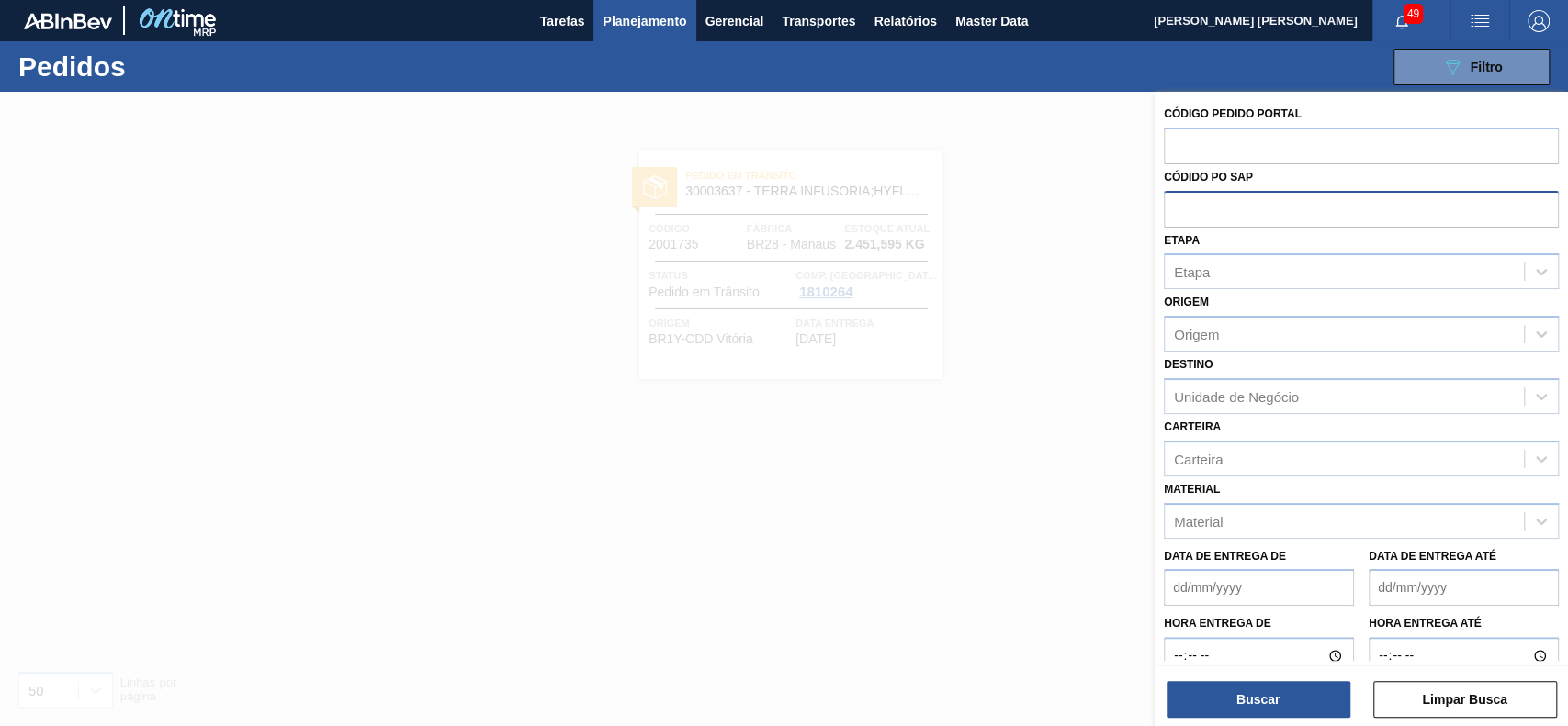
paste input "5800351224"
type input "5800351224"
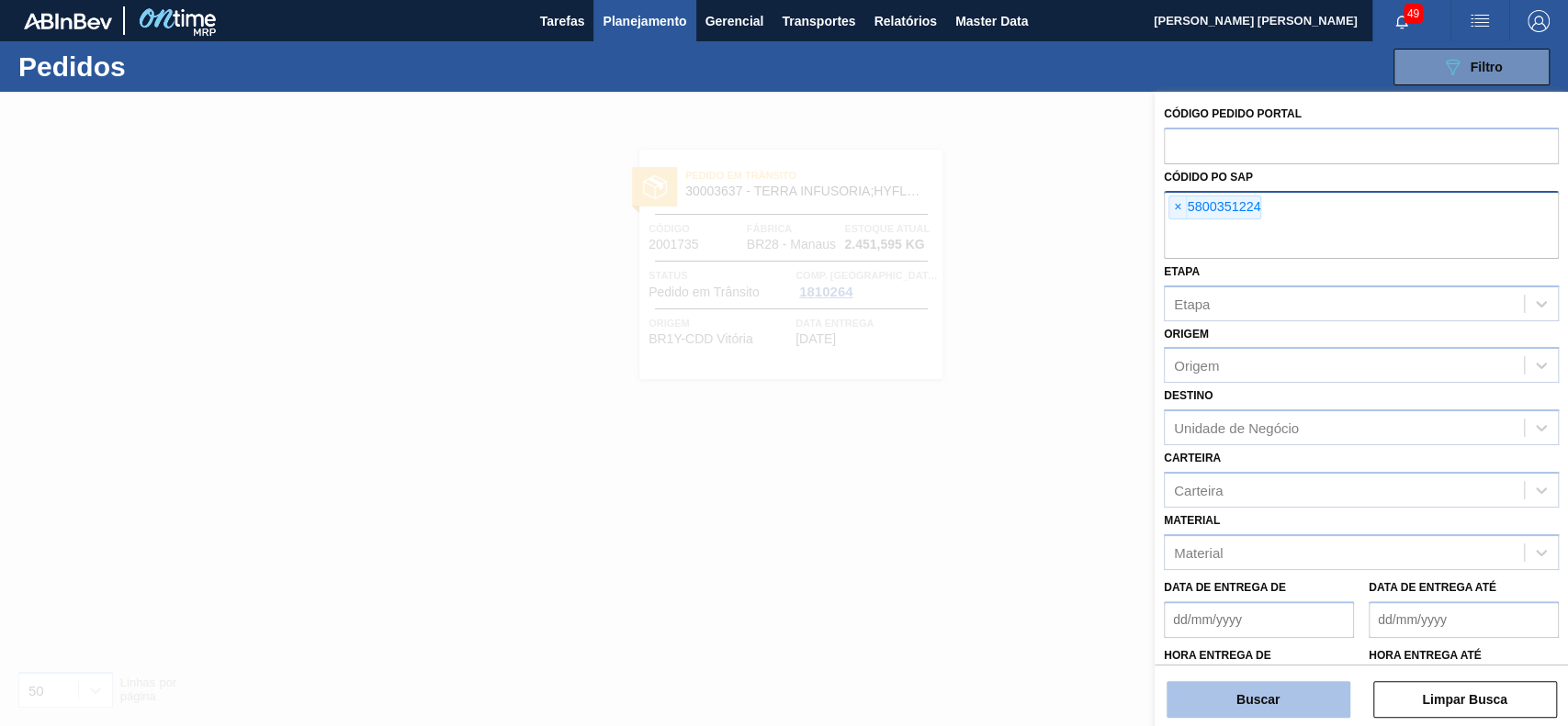
click at [1257, 712] on button "Buscar" at bounding box center [1257, 699] width 183 height 37
